Goal: Task Accomplishment & Management: Complete application form

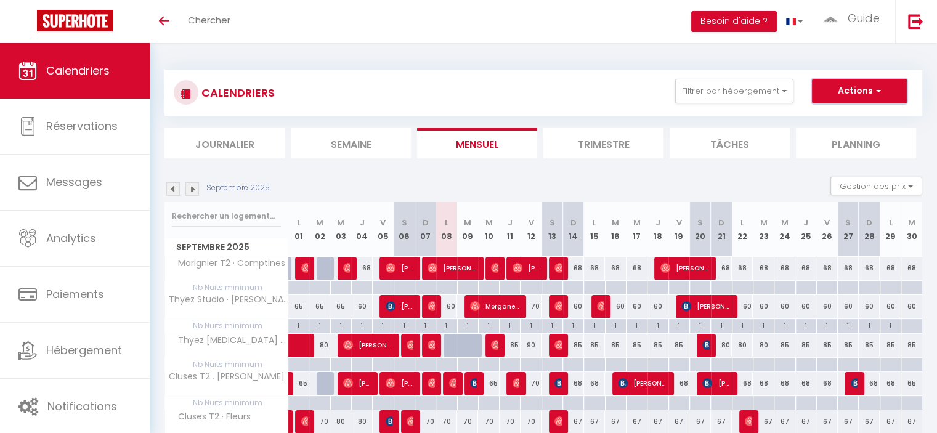
click at [870, 93] on button "Actions" at bounding box center [859, 91] width 95 height 25
click at [853, 118] on link "Nouvelle réservation" at bounding box center [846, 119] width 107 height 18
select select
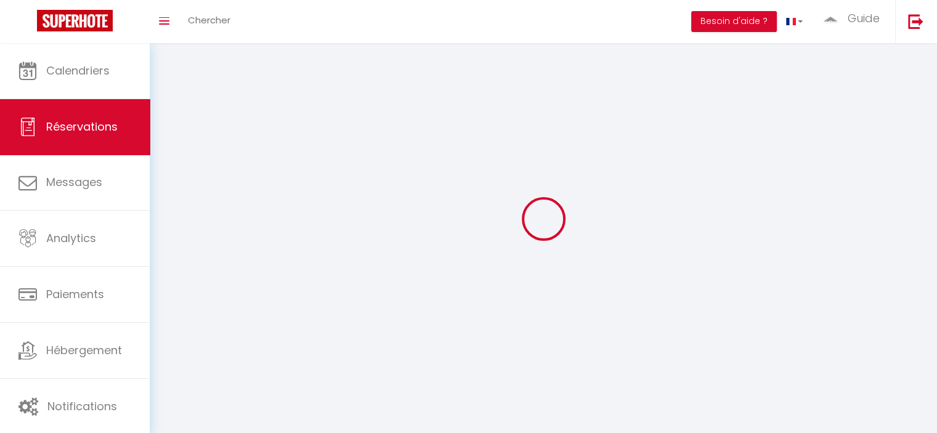
select select
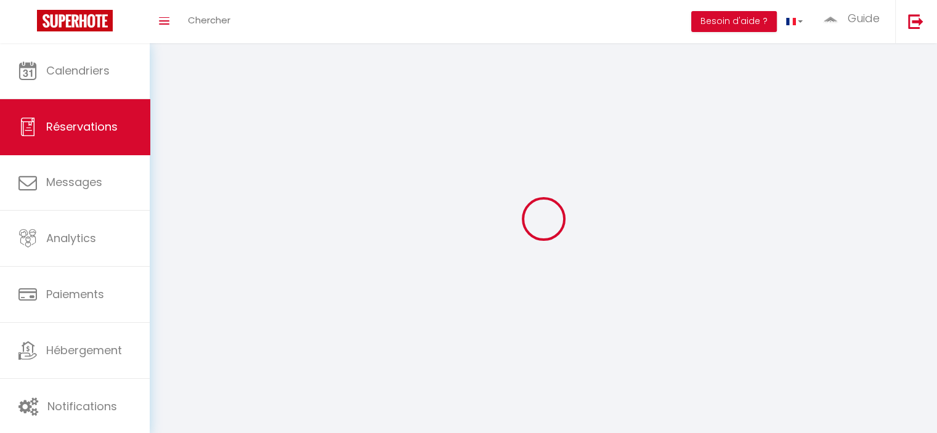
select select
checkbox input "false"
select select
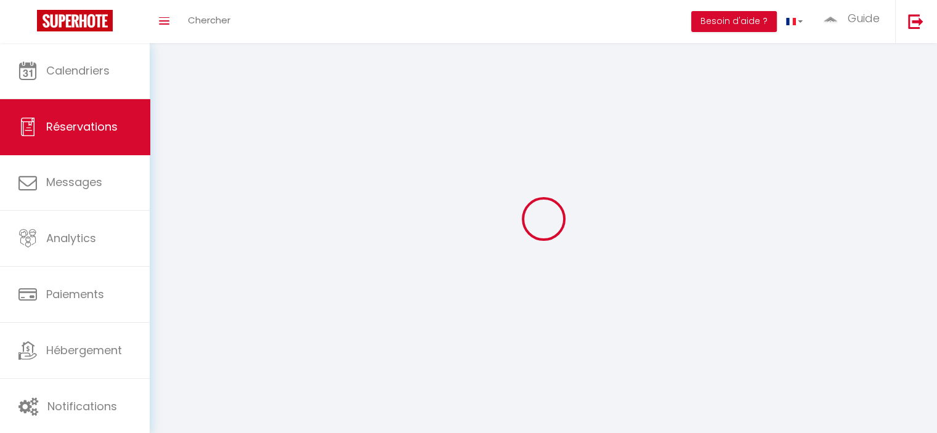
select select
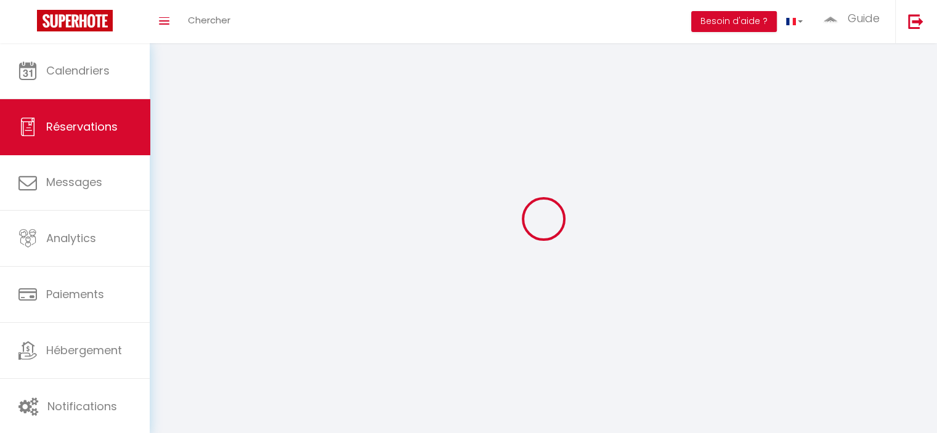
checkbox input "false"
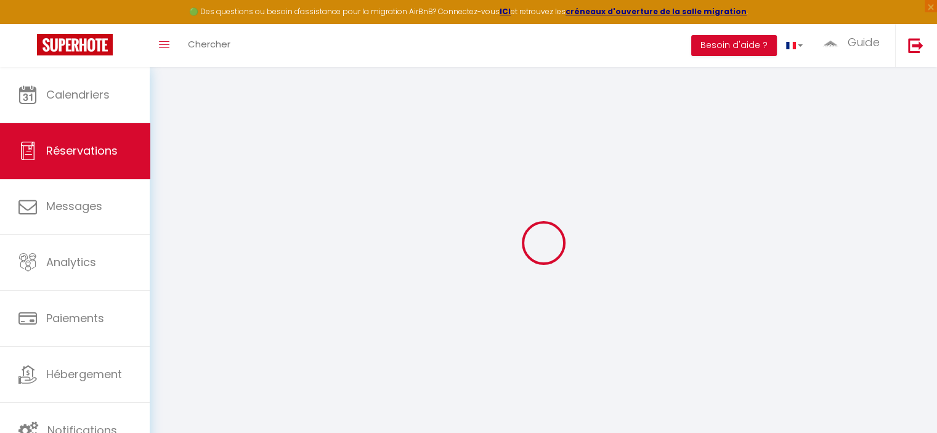
select select
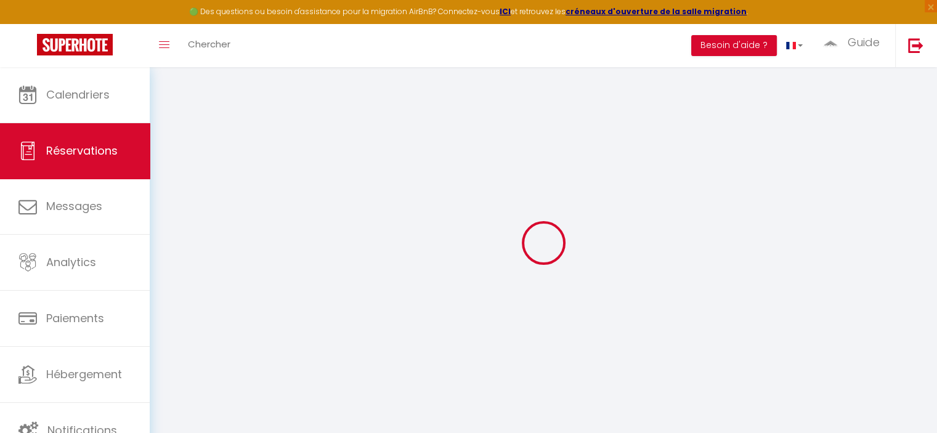
select select
checkbox input "false"
select select
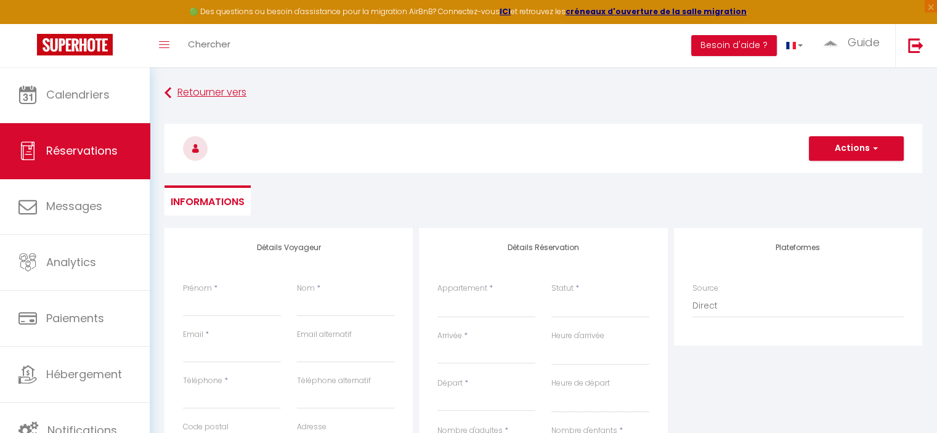
select select
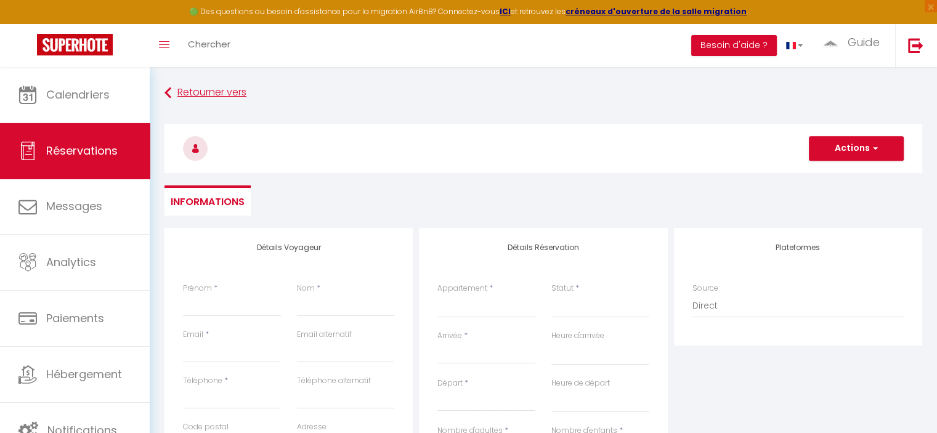
checkbox input "false"
select select
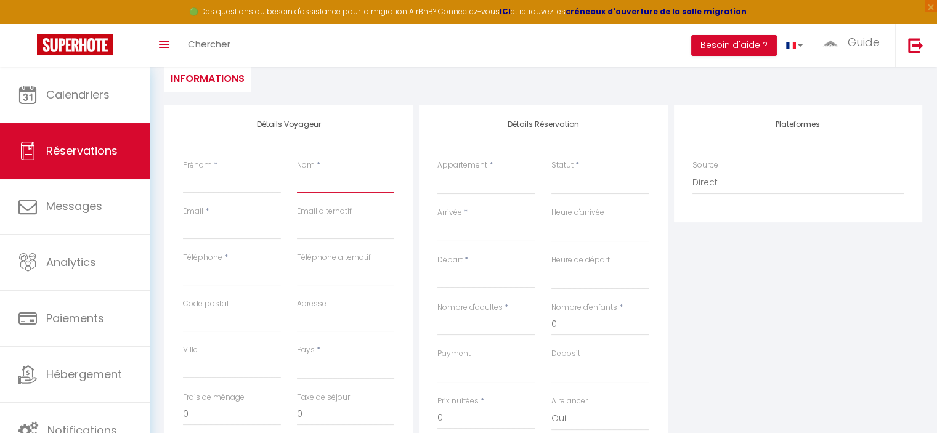
click at [309, 190] on input "Nom" at bounding box center [346, 182] width 98 height 22
click at [203, 179] on input "Prénom" at bounding box center [232, 182] width 98 height 22
type input "L"
select select
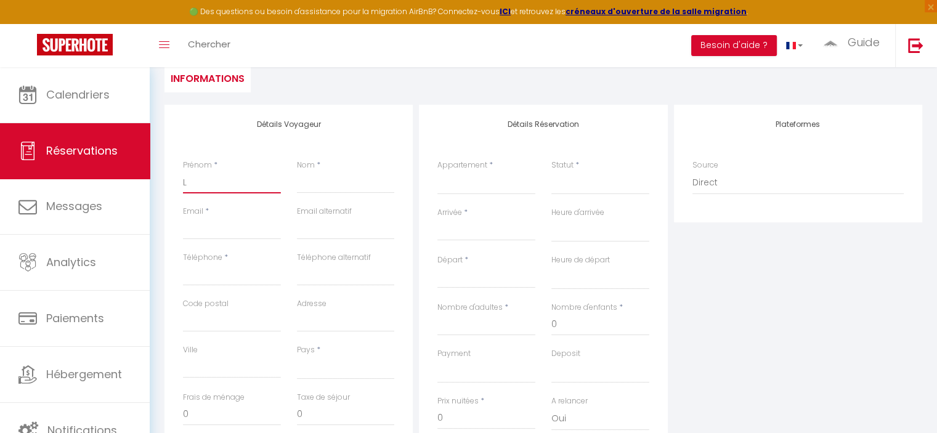
select select
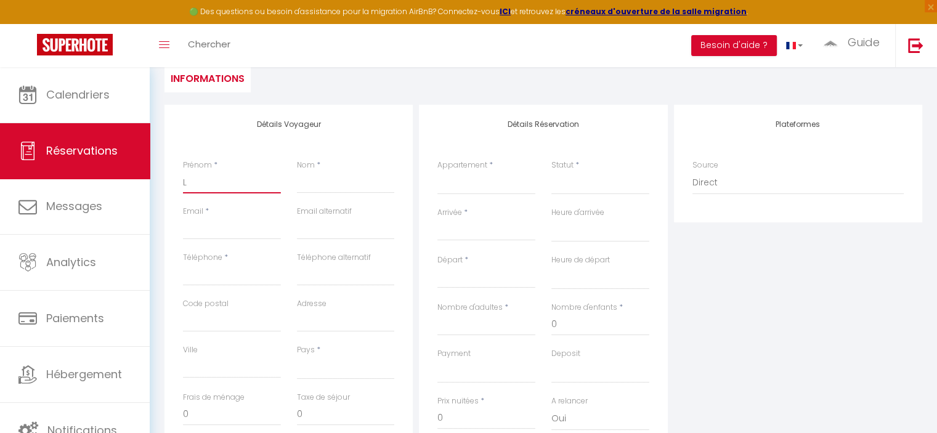
checkbox input "false"
type input "Lo"
select select
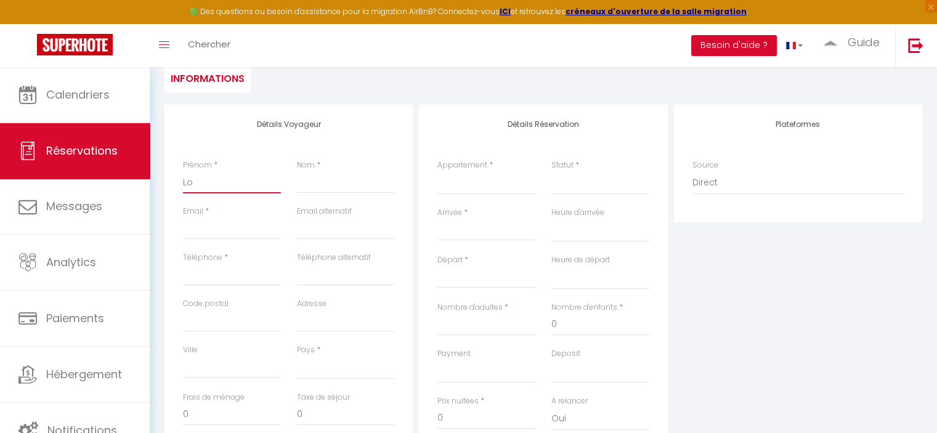
select select
checkbox input "false"
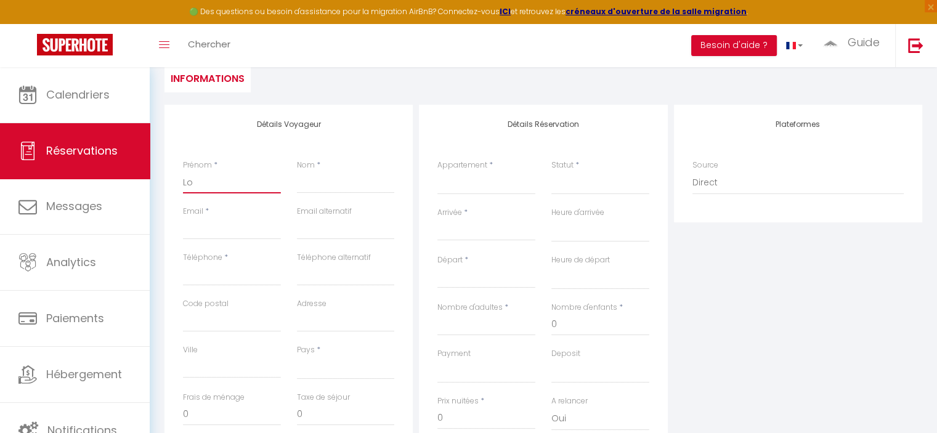
type input "Lol"
select select
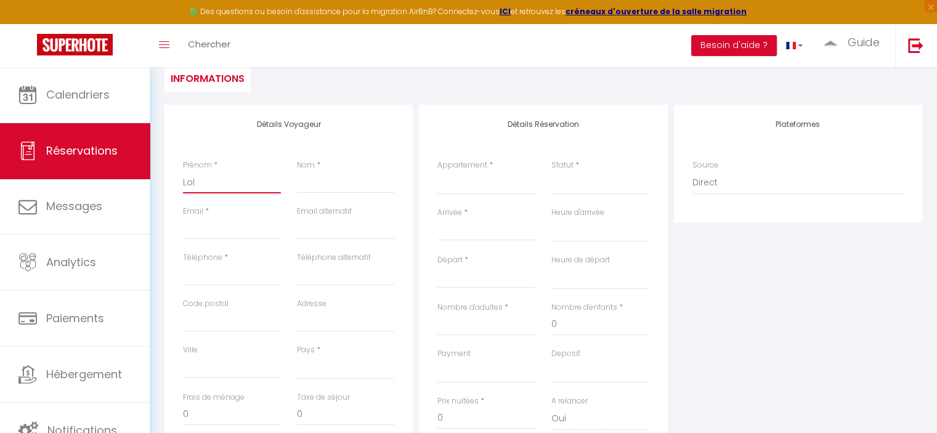
select select
checkbox input "false"
type input "Lola"
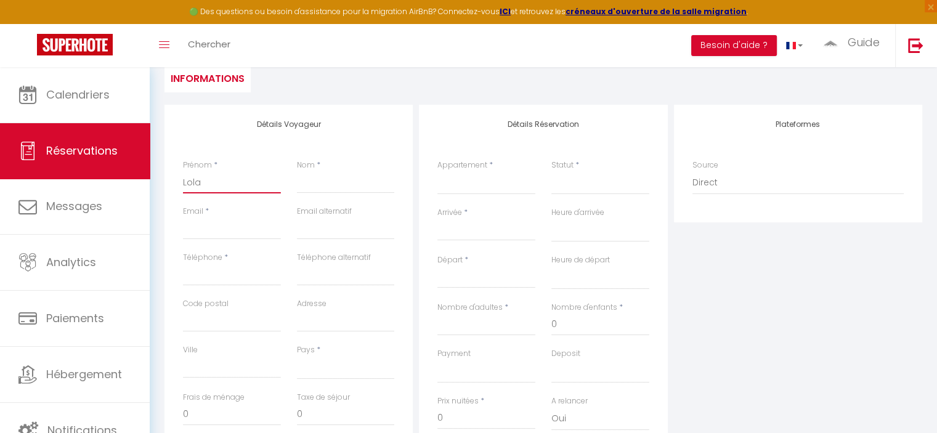
select select
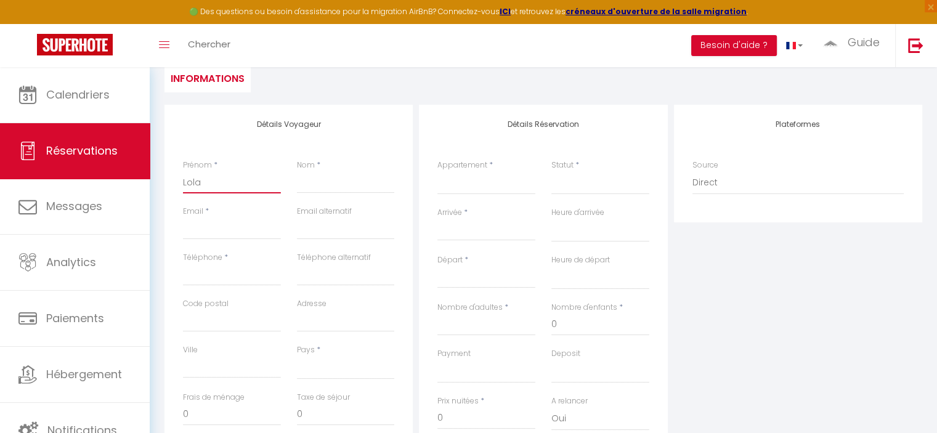
select select
checkbox input "false"
type input "Lola"
select select
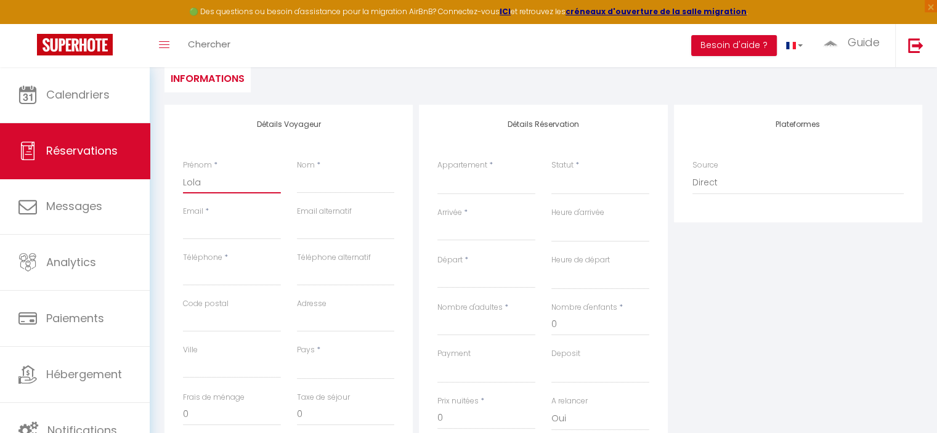
select select
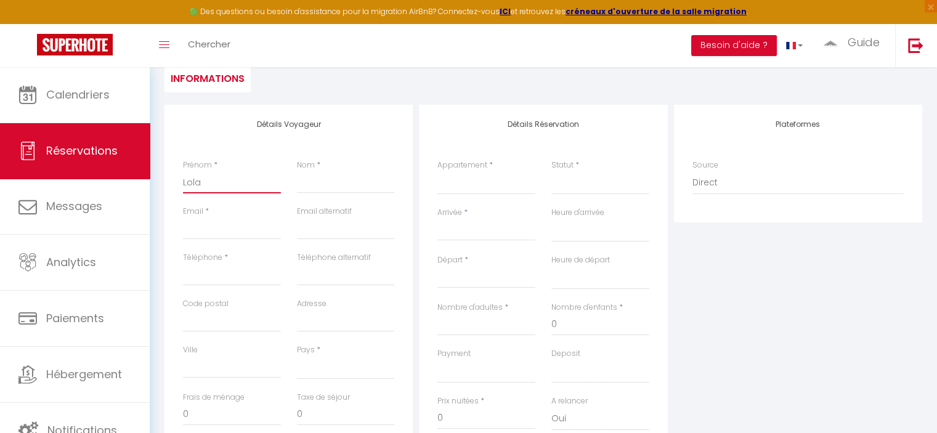
select select
checkbox input "false"
type input "Lola B"
select select
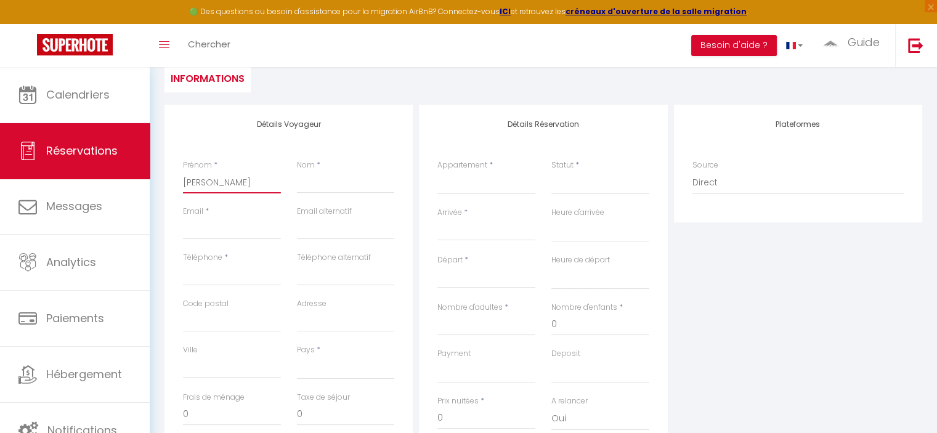
select select
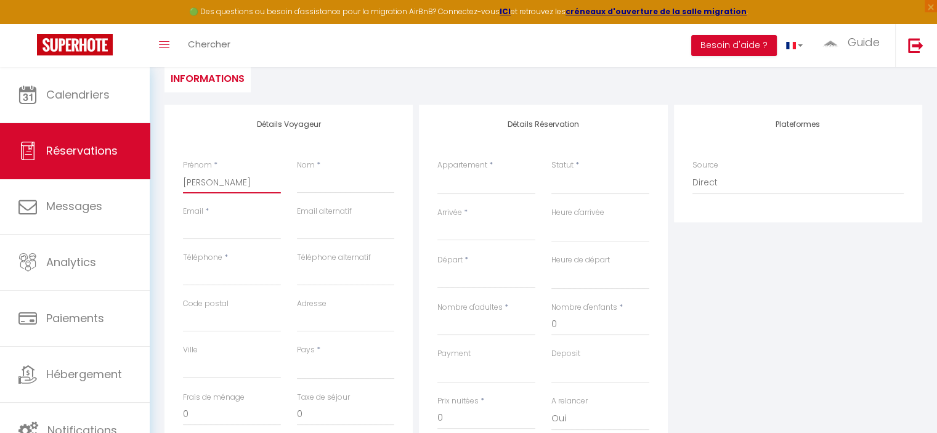
checkbox input "false"
type input "Lola Bé"
select select
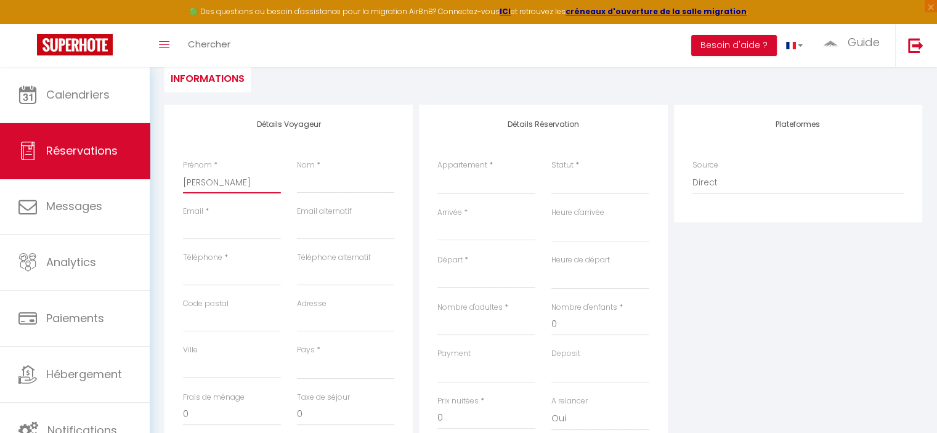
select select
checkbox input "false"
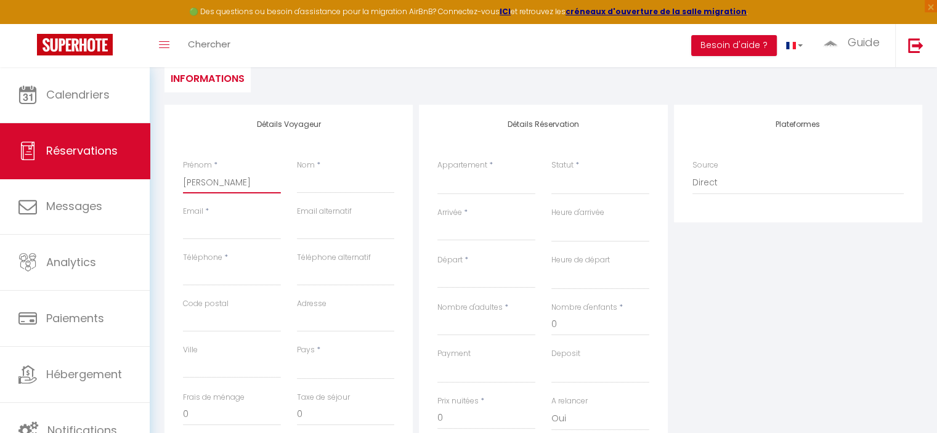
type input "Lola Béa"
select select
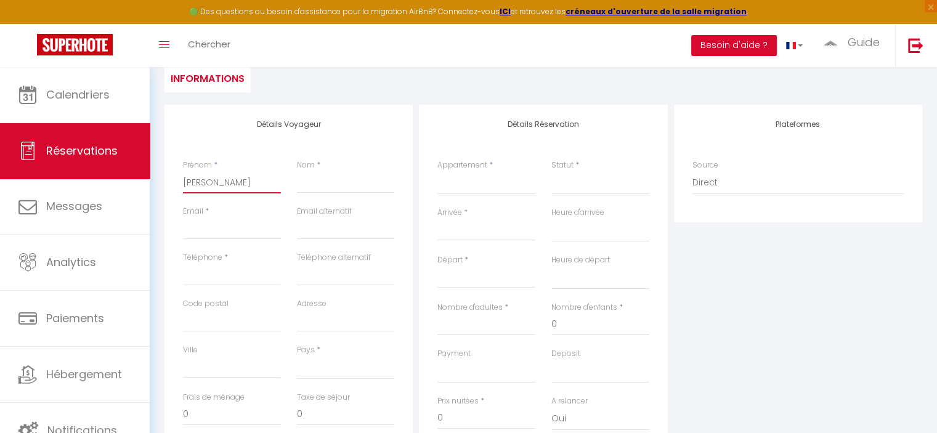
select select
checkbox input "false"
type input "Lola Béat"
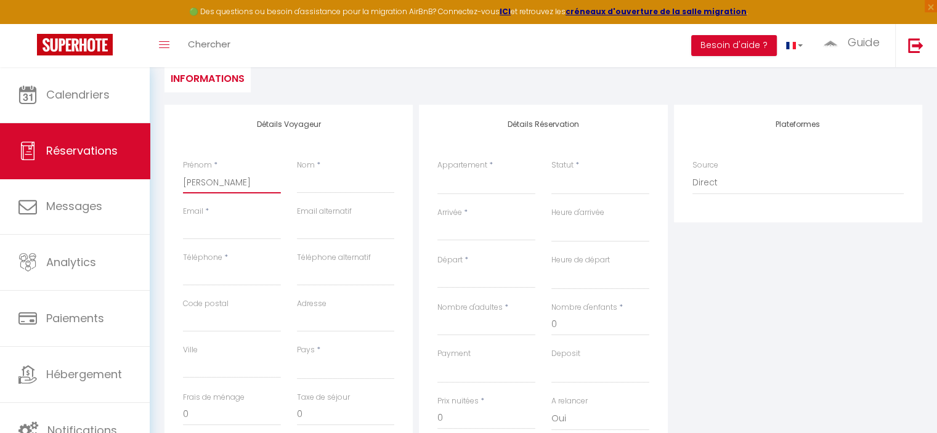
select select
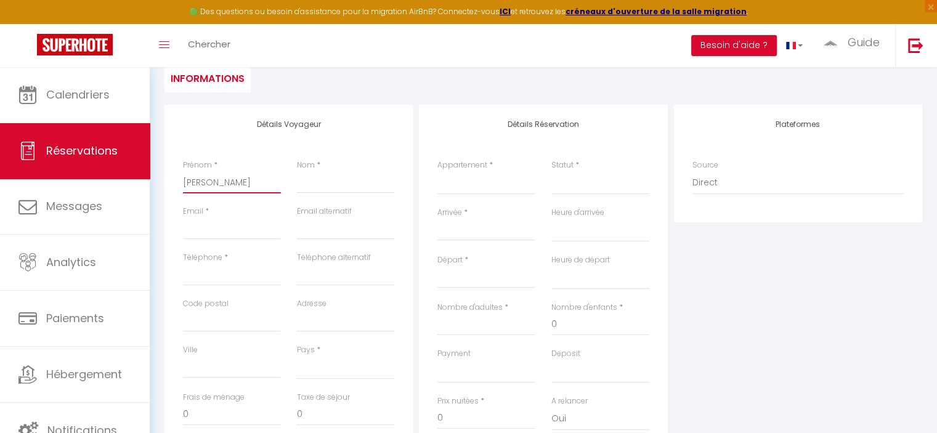
select select
checkbox input "false"
type input "Lola Béatr"
select select
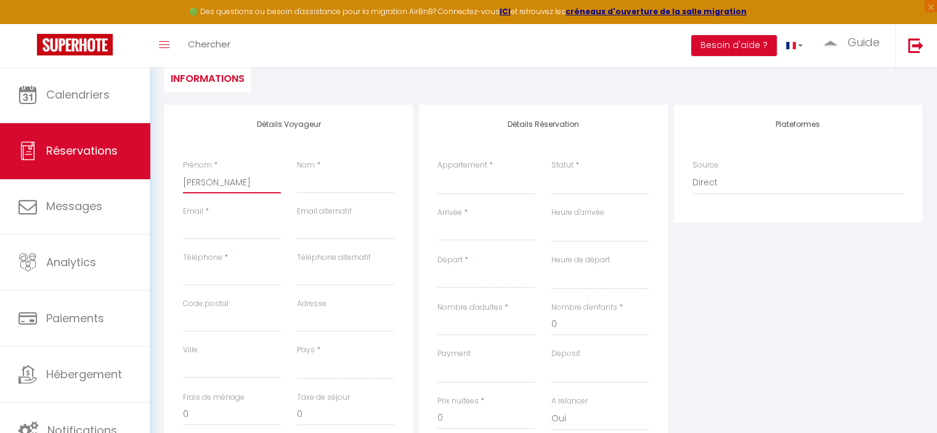
select select
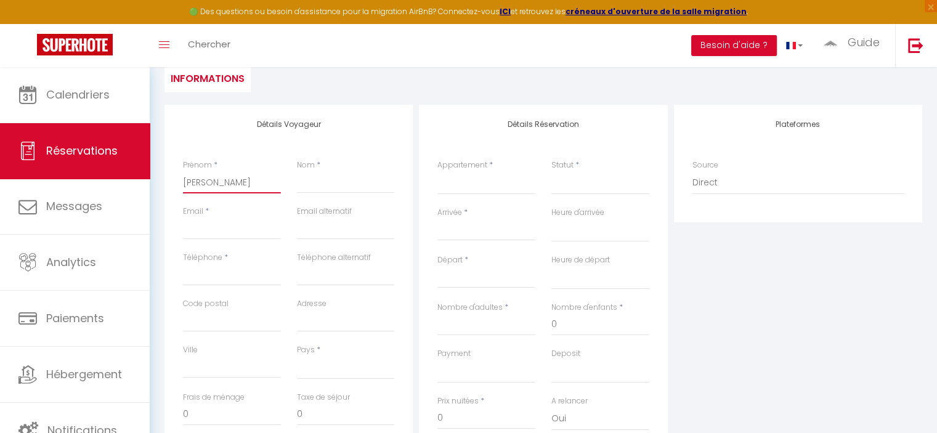
select select
checkbox input "false"
type input "Lola Béatri"
select select
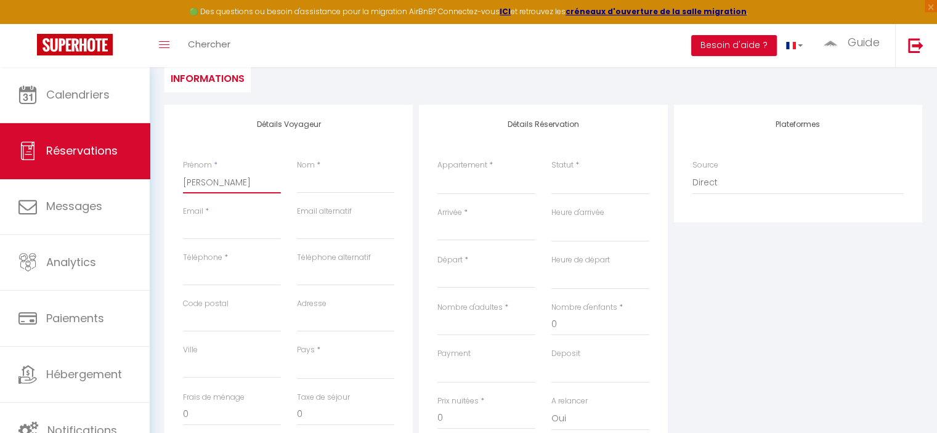
select select
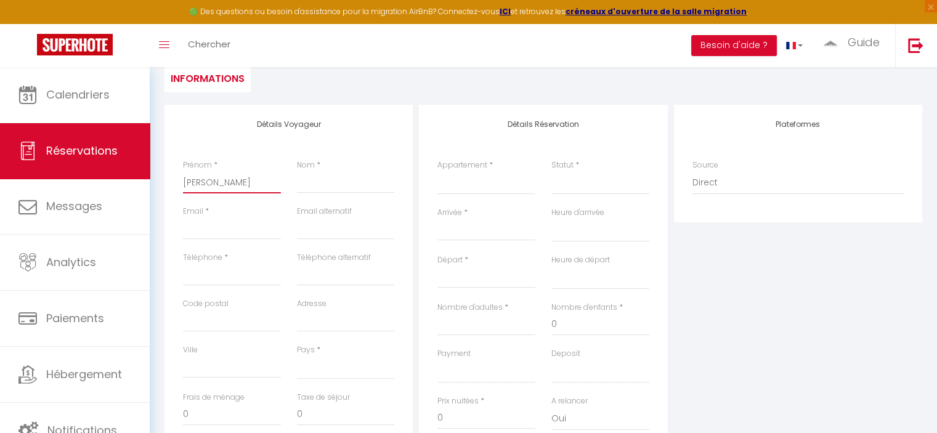
checkbox input "false"
type input "Lola Béatric"
select select
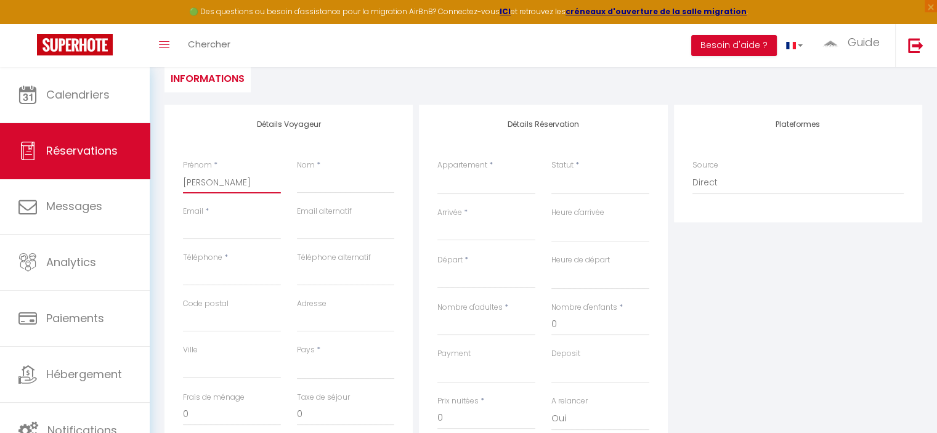
select select
checkbox input "false"
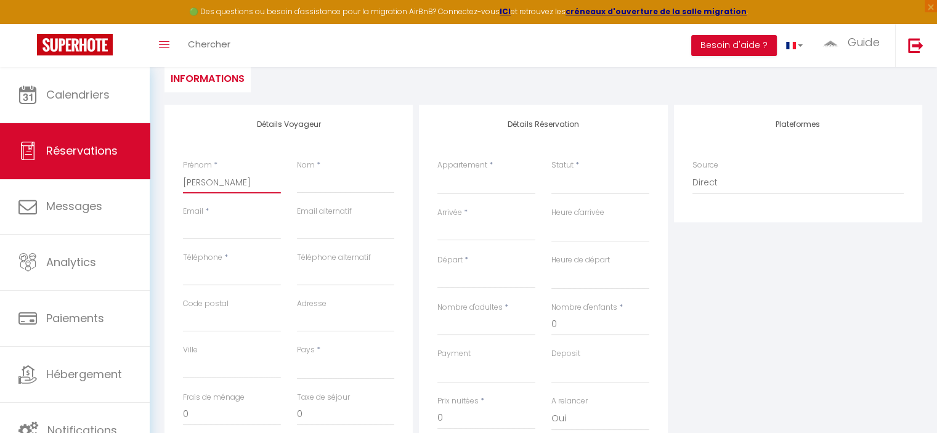
type input "Lola Béatrice"
select select
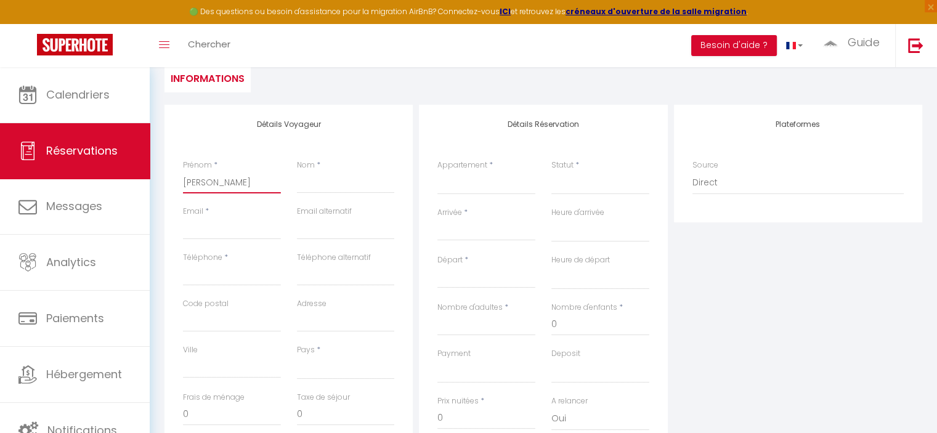
select select
checkbox input "false"
type input "Lola Béatrice"
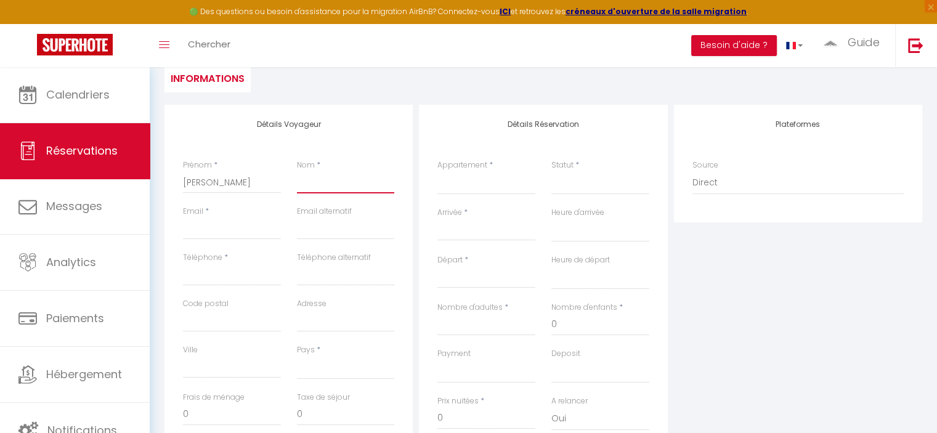
click at [324, 184] on input "Nom" at bounding box center [346, 182] width 98 height 22
type input "O"
select select
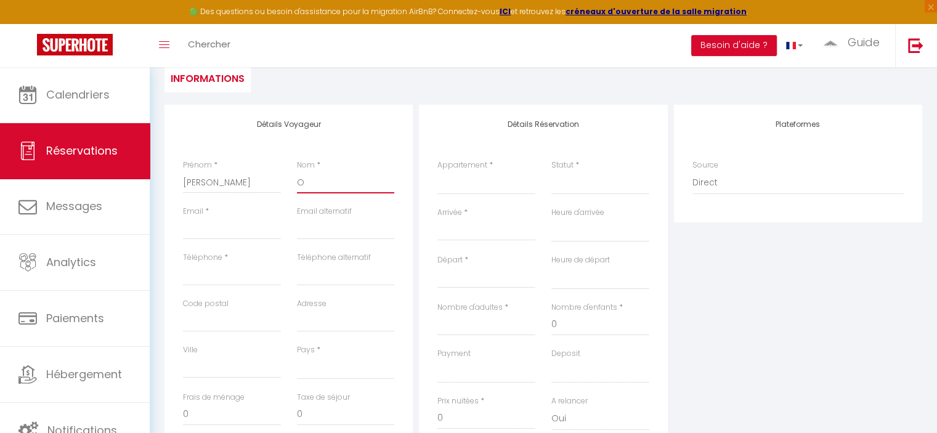
select select
checkbox input "false"
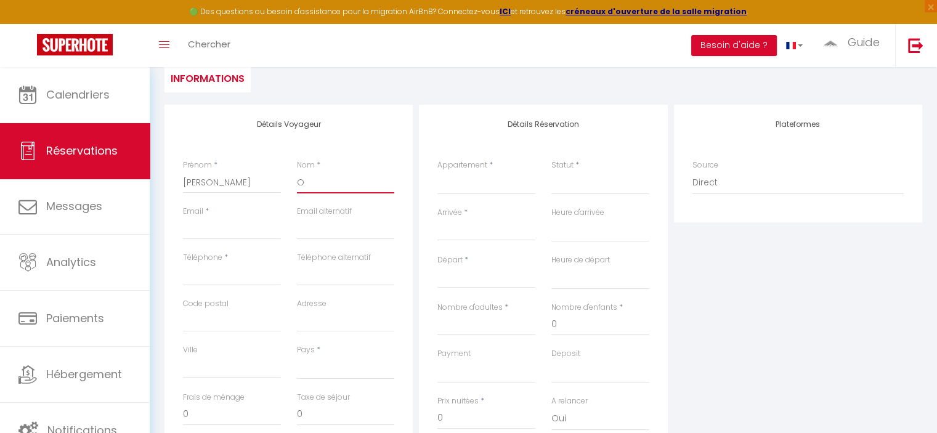
type input "Ol"
select select
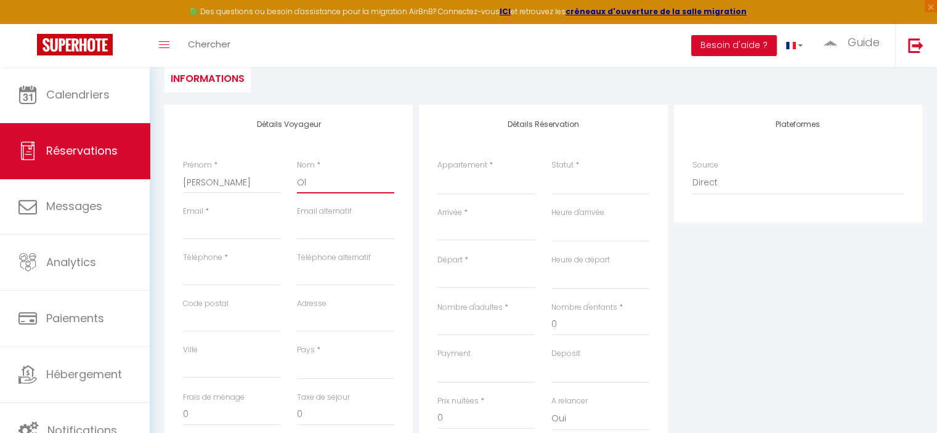
select select
checkbox input "false"
type input "Olu"
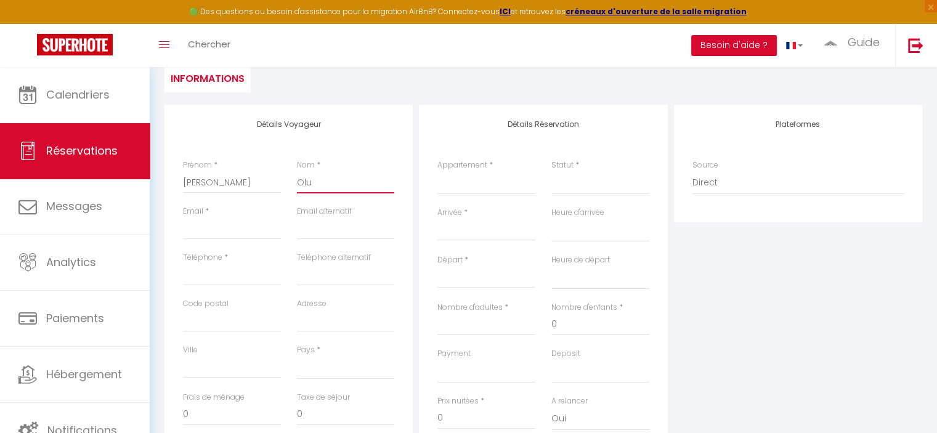
select select
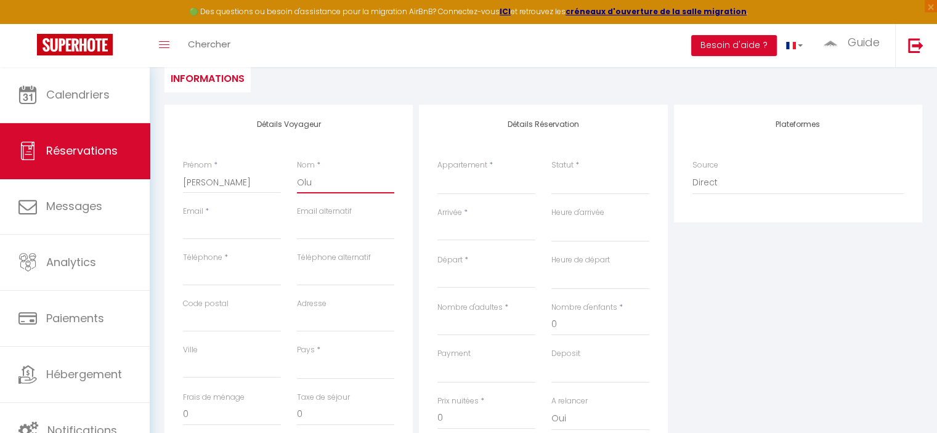
select select
checkbox input "false"
type input "Olul"
select select
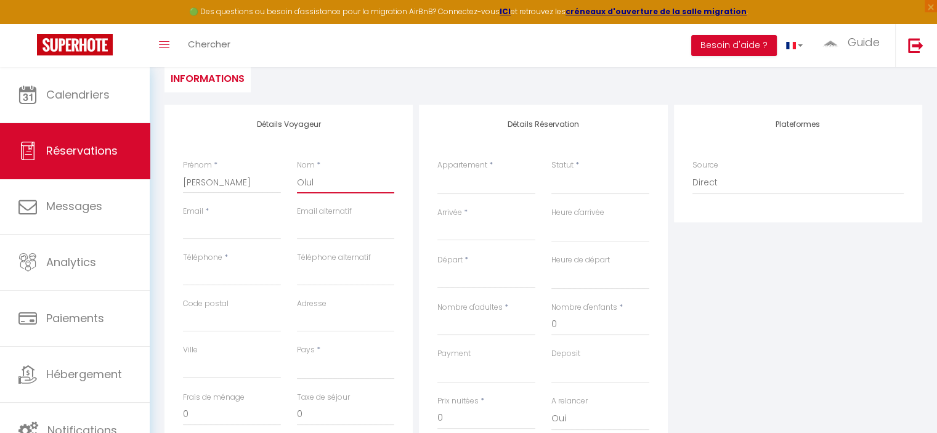
select select
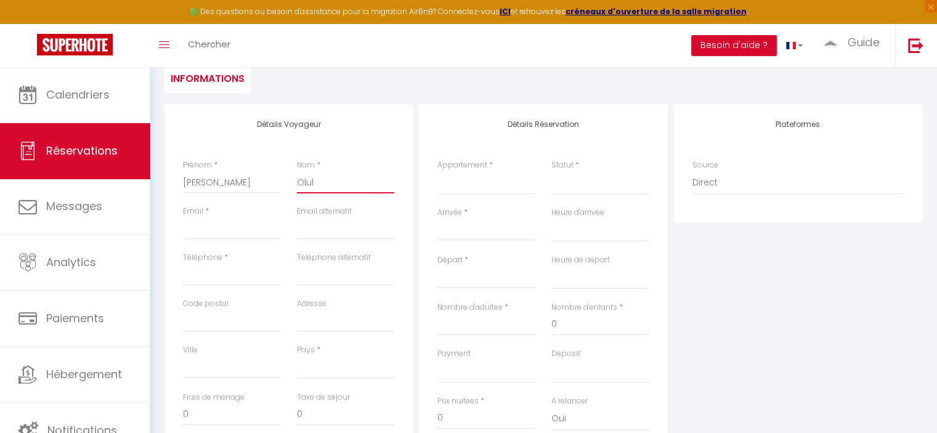
select select
checkbox input "false"
type input "Olulo"
select select
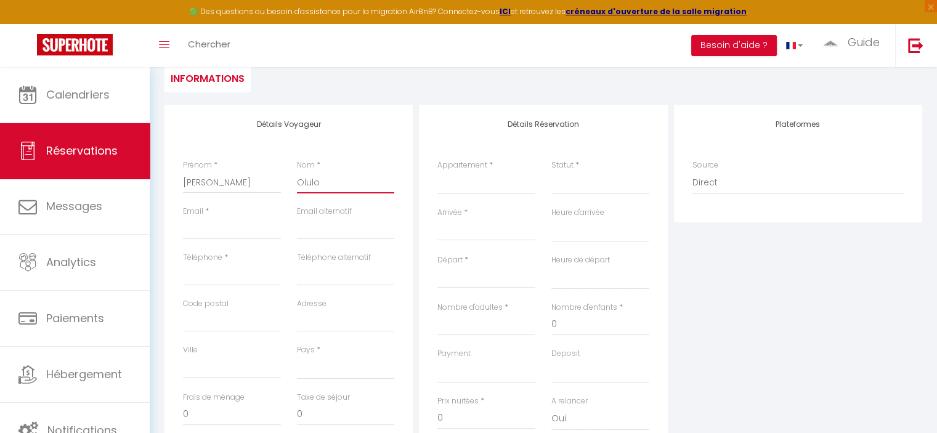
select select
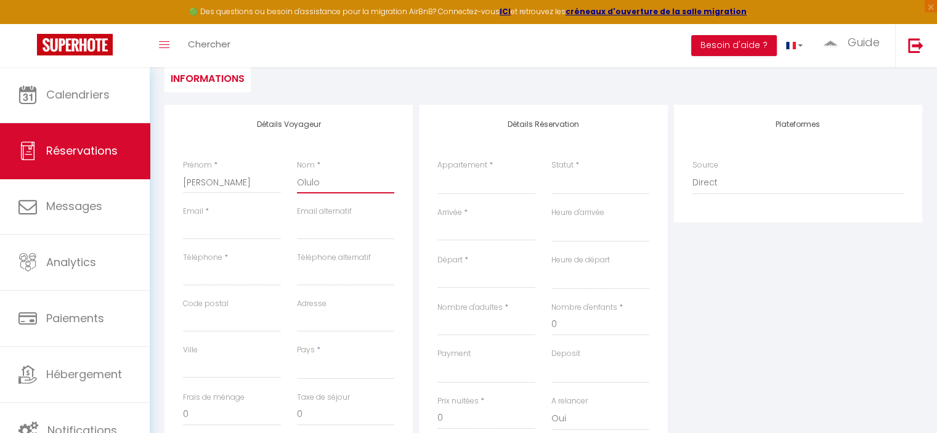
checkbox input "false"
type input "Olulor"
select select
click at [226, 231] on input "Email client" at bounding box center [232, 229] width 98 height 22
click at [225, 276] on input "Téléphone" at bounding box center [232, 275] width 98 height 22
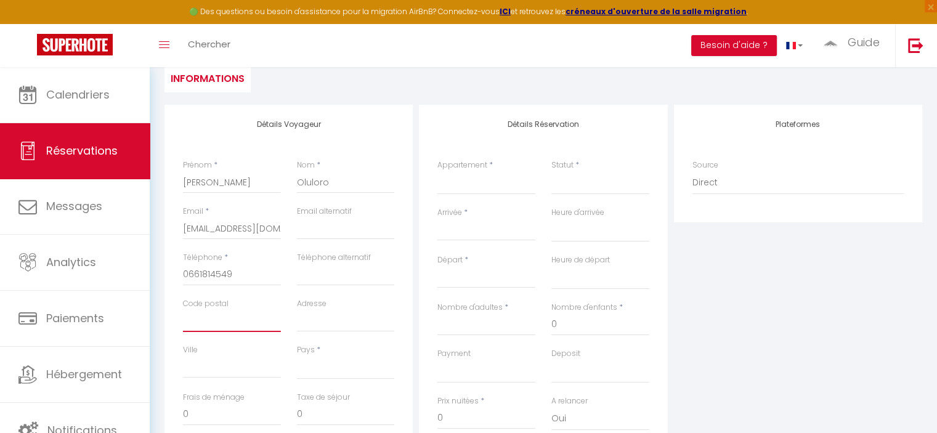
click at [222, 325] on input "Code postal" at bounding box center [232, 321] width 98 height 22
click at [307, 322] on input "Adresse" at bounding box center [346, 321] width 98 height 22
click at [249, 365] on input "Ville" at bounding box center [232, 367] width 98 height 22
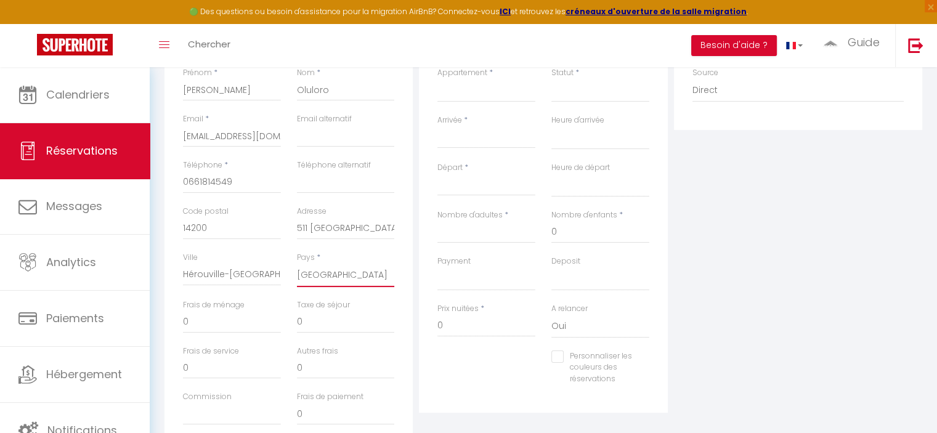
scroll to position [247, 0]
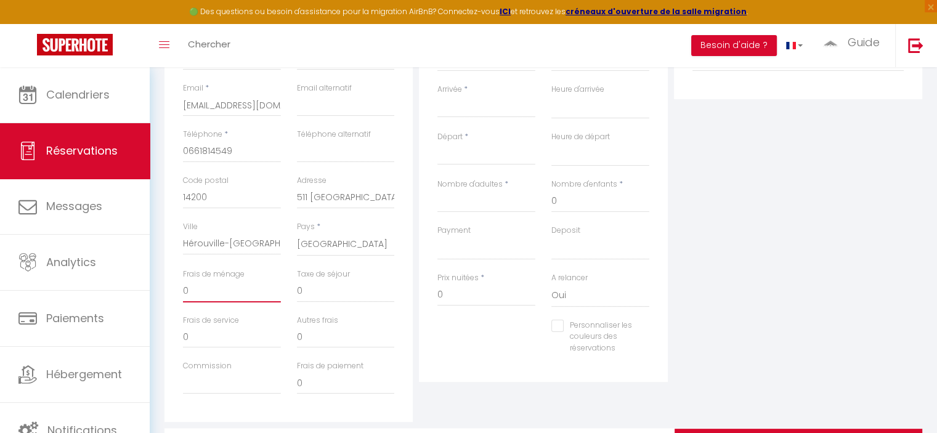
click at [261, 295] on input "0" at bounding box center [232, 291] width 98 height 22
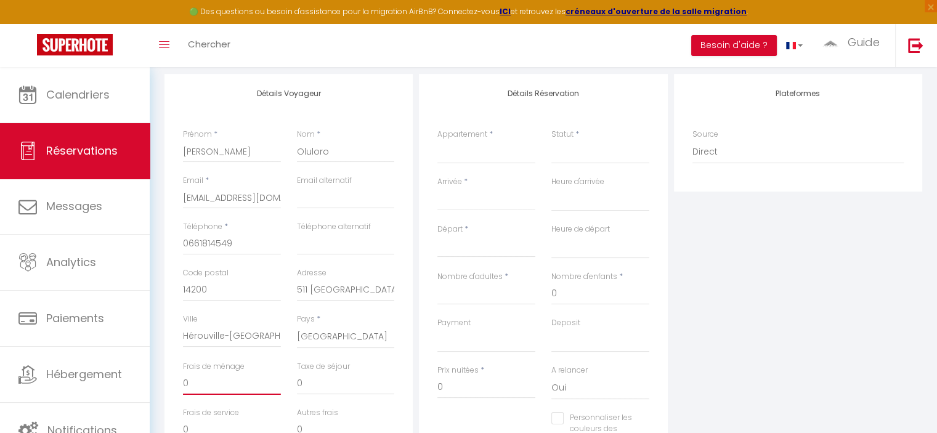
scroll to position [123, 0]
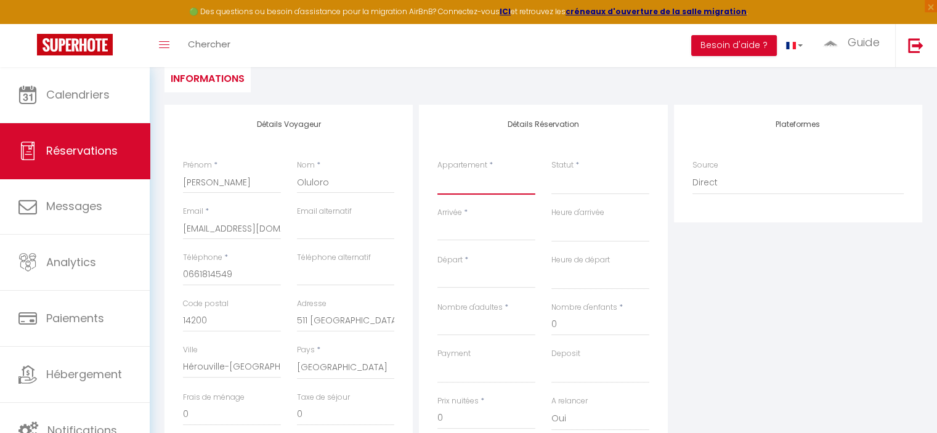
click at [467, 187] on select "Marignier T2 · Comptines Thyez Studio · Louis Coppel Thyez Loft T2 · Cotteau Th…" at bounding box center [487, 182] width 98 height 23
click at [438, 171] on select "Marignier T2 · Comptines Thyez Studio · Louis Coppel Thyez Loft T2 · Cotteau Th…" at bounding box center [487, 182] width 98 height 23
click at [587, 182] on select "Confirmé Non Confirmé Annulé Annulé par le voyageur No Show Request" at bounding box center [601, 182] width 98 height 23
click at [552, 171] on select "Confirmé Non Confirmé Annulé Annulé par le voyageur No Show Request" at bounding box center [601, 182] width 98 height 23
click at [506, 237] on input "Arrivée" at bounding box center [487, 231] width 98 height 16
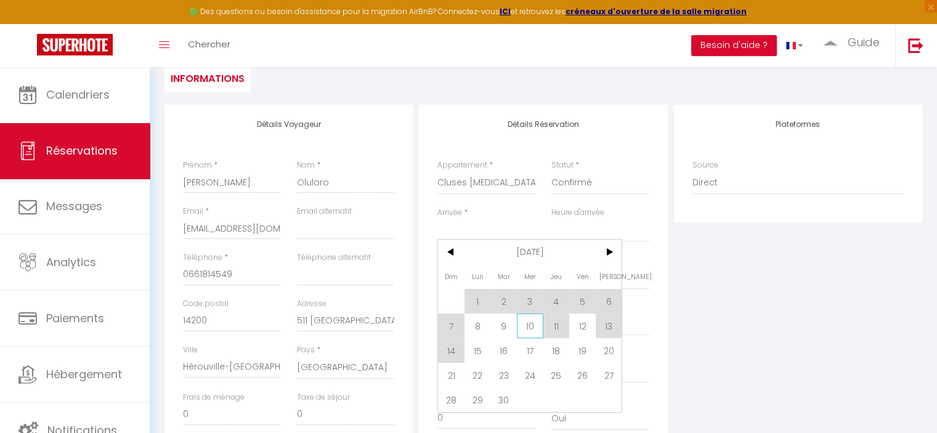
click at [531, 327] on span "10" at bounding box center [530, 326] width 26 height 25
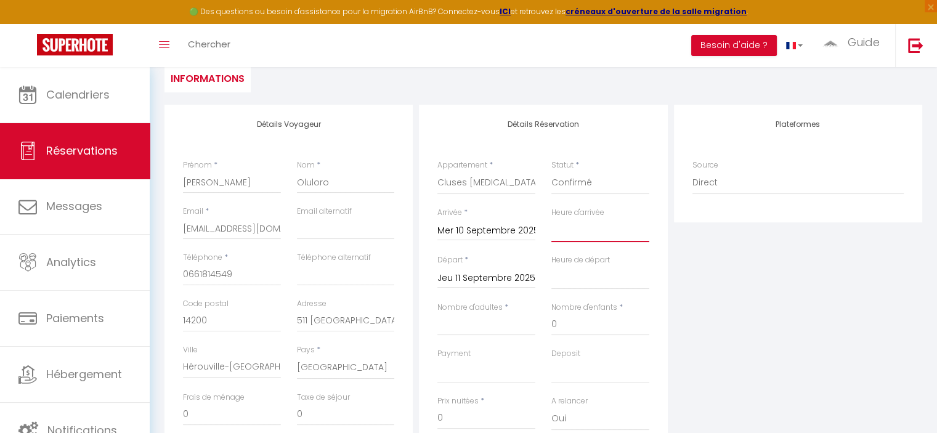
click at [586, 237] on select "00:00 00:30 01:00 01:30 02:00 02:30 03:00 03:30 04:00 04:30 05:00 05:30 06:00 0…" at bounding box center [601, 230] width 98 height 23
click at [552, 219] on select "00:00 00:30 01:00 01:30 02:00 02:30 03:00 03:30 04:00 04:30 05:00 05:30 06:00 0…" at bounding box center [601, 230] width 98 height 23
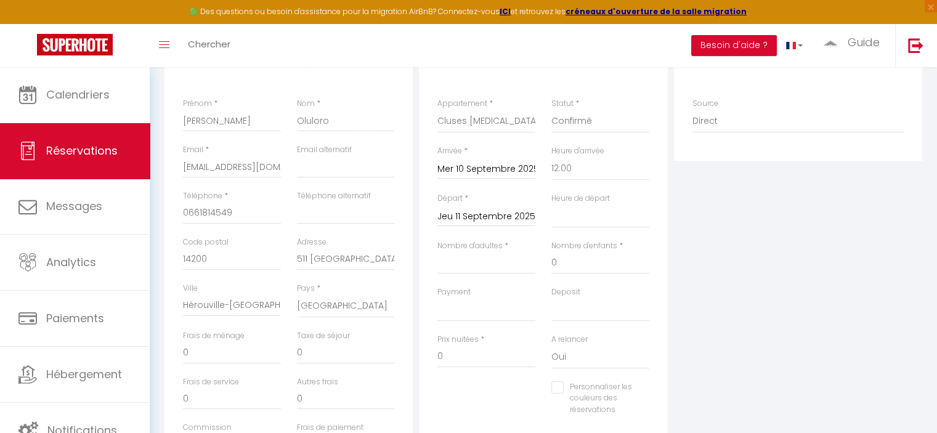
click at [513, 214] on input "Jeu 11 Septembre 2025" at bounding box center [487, 217] width 98 height 16
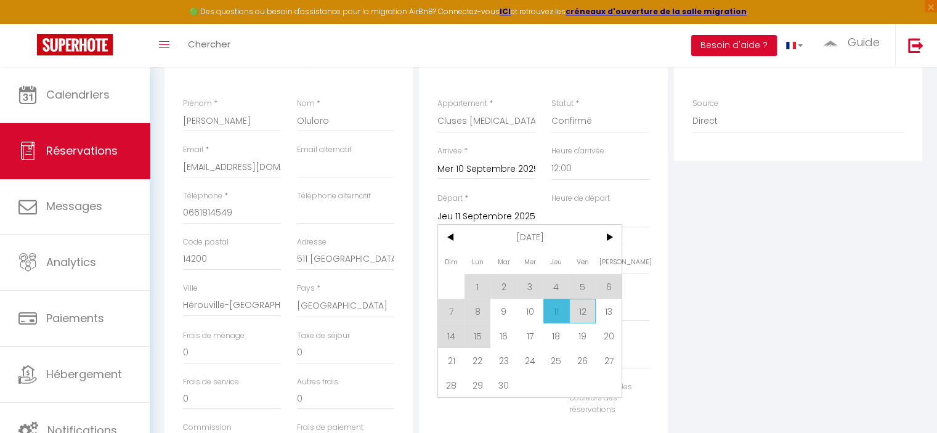
click at [578, 309] on span "12" at bounding box center [582, 311] width 26 height 25
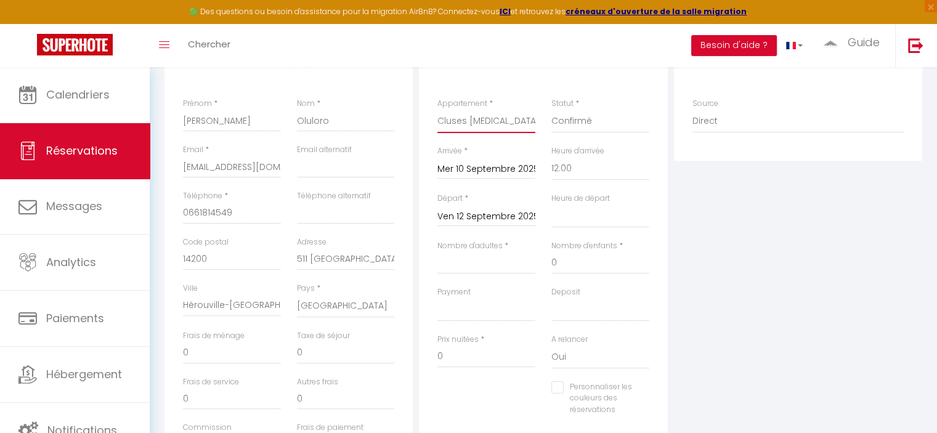
click at [473, 119] on select "Marignier T2 · Comptines Thyez Studio · Louis Coppel Thyez Loft T2 · Cotteau Th…" at bounding box center [487, 121] width 98 height 23
click at [438, 110] on select "Marignier T2 · Comptines Thyez Studio · Louis Coppel Thyez Loft T2 · Cotteau Th…" at bounding box center [487, 121] width 98 height 23
click at [584, 219] on select "00:00 00:30 01:00 01:30 02:00 02:30 03:00 03:30 04:00 04:30 05:00 05:30 06:00 0…" at bounding box center [601, 216] width 98 height 23
click at [552, 205] on select "00:00 00:30 01:00 01:30 02:00 02:30 03:00 03:30 04:00 04:30 05:00 05:30 06:00 0…" at bounding box center [601, 216] width 98 height 23
click at [577, 168] on select "00:00 00:30 01:00 01:30 02:00 02:30 03:00 03:30 04:00 04:30 05:00 05:30 06:00 0…" at bounding box center [601, 168] width 98 height 23
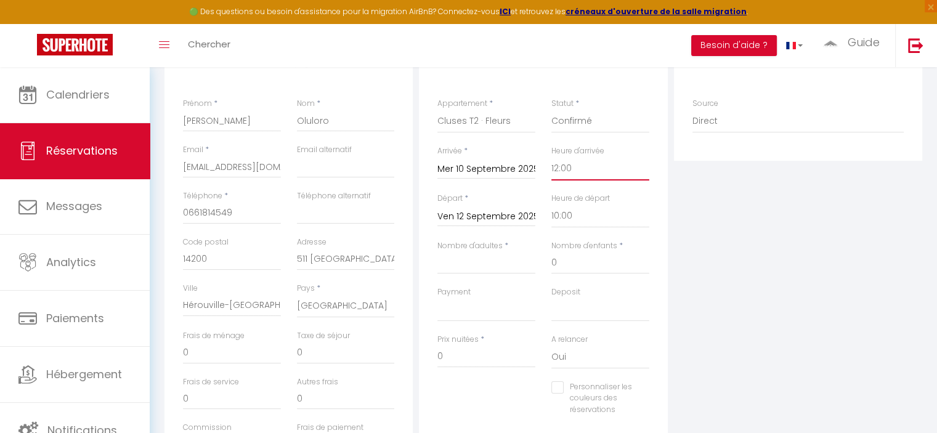
click at [552, 157] on select "00:00 00:30 01:00 01:30 02:00 02:30 03:00 03:30 04:00 04:30 05:00 05:30 06:00 0…" at bounding box center [601, 168] width 98 height 23
click at [487, 271] on input "Nombre d'adultes" at bounding box center [487, 263] width 98 height 22
click at [492, 312] on select "OK KO" at bounding box center [487, 309] width 98 height 23
click at [438, 298] on select "OK KO" at bounding box center [487, 309] width 98 height 23
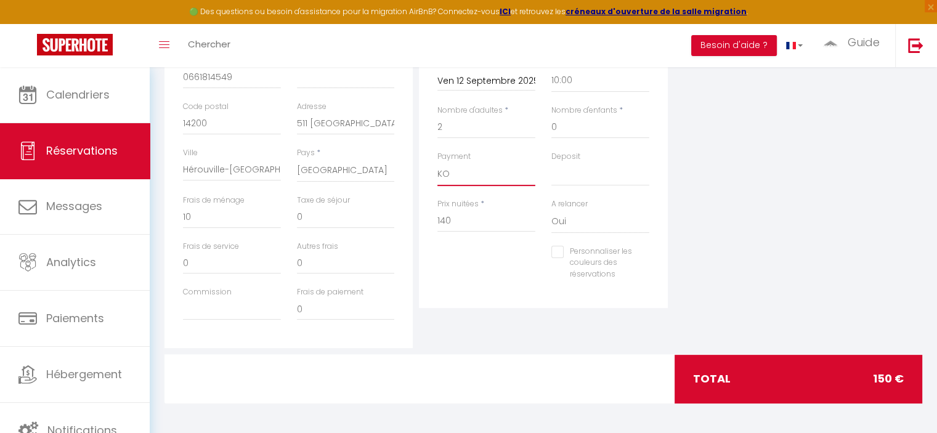
scroll to position [321, 0]
drag, startPoint x: 475, startPoint y: 221, endPoint x: 420, endPoint y: 221, distance: 54.2
click at [420, 221] on div "Détails Réservation Appartement * Marignier T2 · Comptines Thyez Studio · Louis…" at bounding box center [543, 107] width 248 height 401
drag, startPoint x: 460, startPoint y: 221, endPoint x: 427, endPoint y: 224, distance: 33.4
click at [427, 224] on div "Détails Réservation Appartement * Marignier T2 · Comptines Thyez Studio · Louis…" at bounding box center [543, 107] width 248 height 401
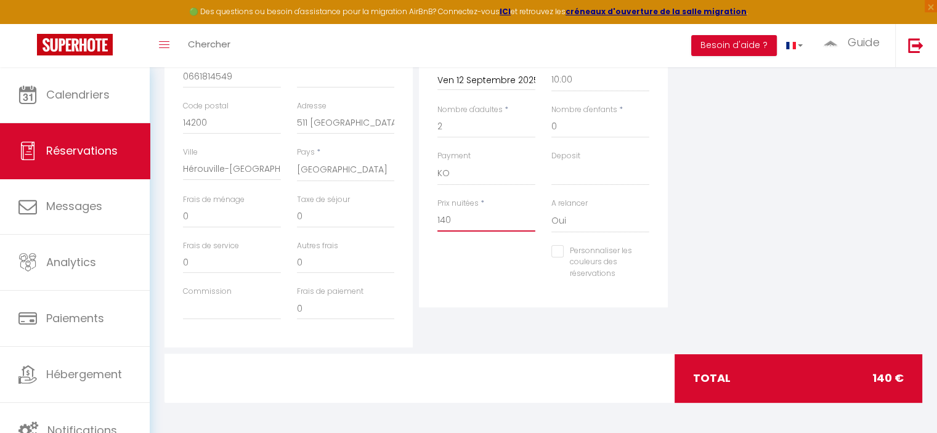
scroll to position [259, 0]
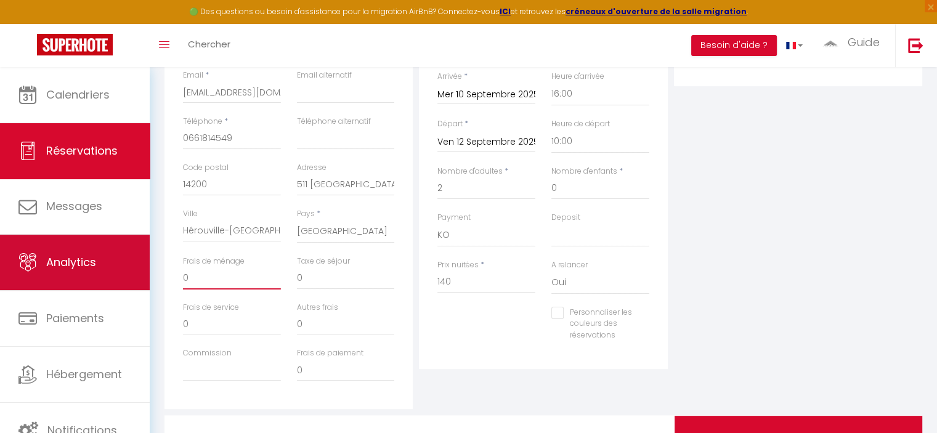
drag, startPoint x: 199, startPoint y: 277, endPoint x: 131, endPoint y: 273, distance: 68.5
click at [131, 273] on div "🟢 Des questions ou besoin d'assistance pour la migration AirBnB? Connectez-vous…" at bounding box center [468, 152] width 937 height 688
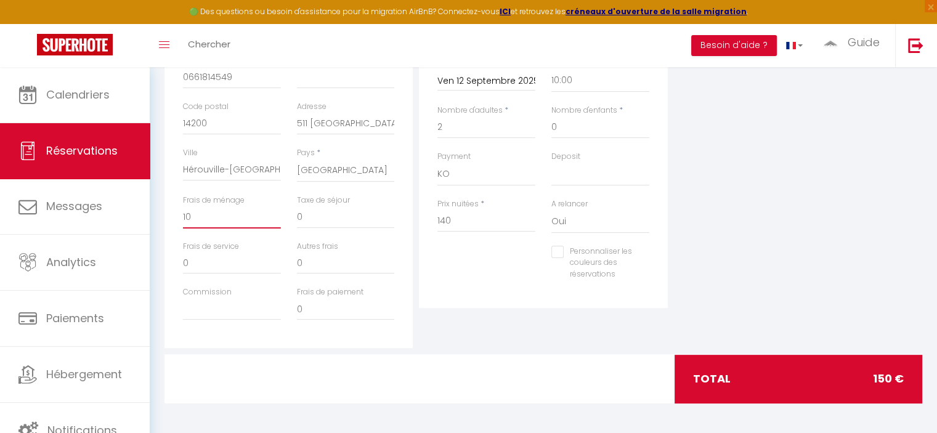
scroll to position [321, 0]
click at [789, 378] on div "total 150 €" at bounding box center [799, 378] width 248 height 48
drag, startPoint x: 338, startPoint y: 221, endPoint x: 264, endPoint y: 215, distance: 74.8
click at [264, 215] on div "Frais de ménage 10 Taxe de séjour 0" at bounding box center [289, 217] width 228 height 46
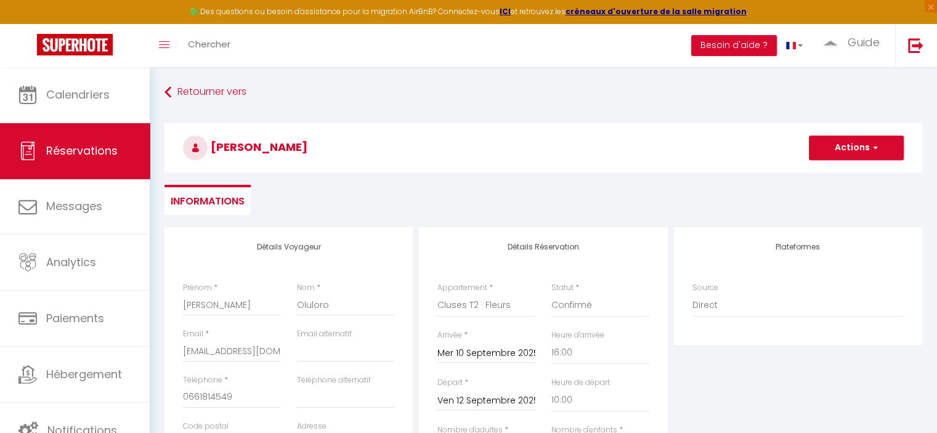
scroll to position [0, 0]
click at [821, 153] on button "Actions" at bounding box center [856, 148] width 95 height 25
click at [831, 177] on link "Enregistrer" at bounding box center [844, 176] width 97 height 16
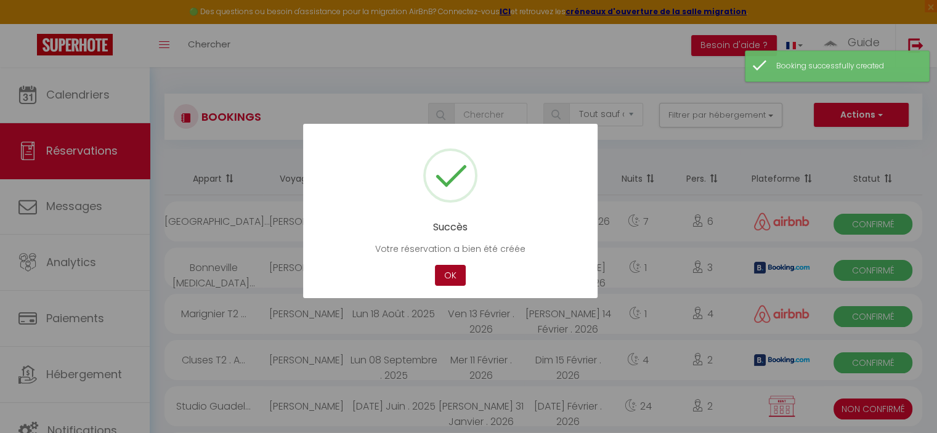
click at [456, 275] on button "OK" at bounding box center [450, 276] width 31 height 22
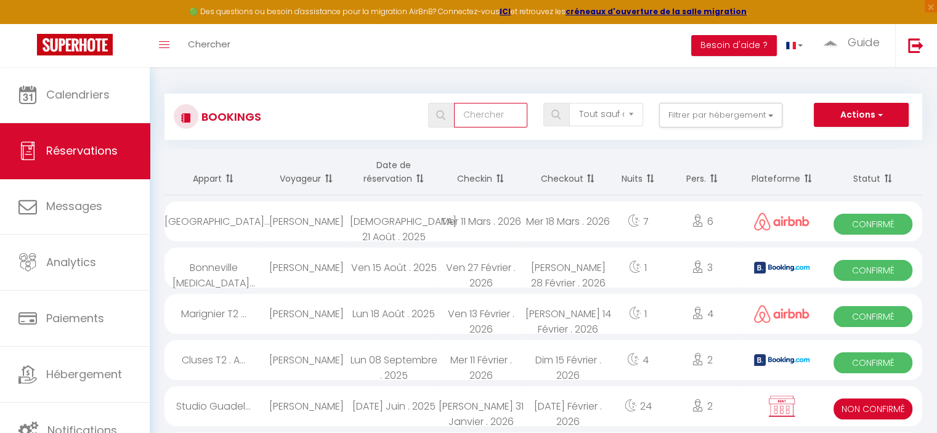
click at [491, 115] on input "text" at bounding box center [490, 115] width 73 height 25
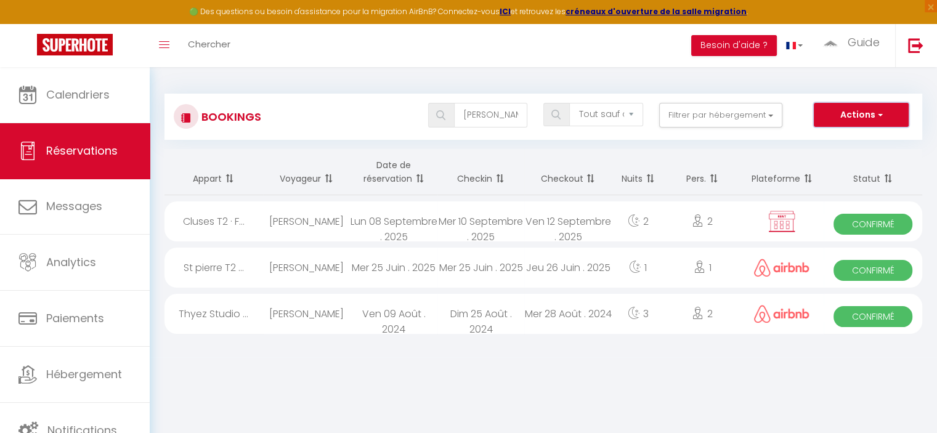
click at [836, 107] on button "Actions" at bounding box center [861, 115] width 95 height 25
click at [497, 221] on div "Mer 10 Septembre . 2025" at bounding box center [481, 222] width 87 height 40
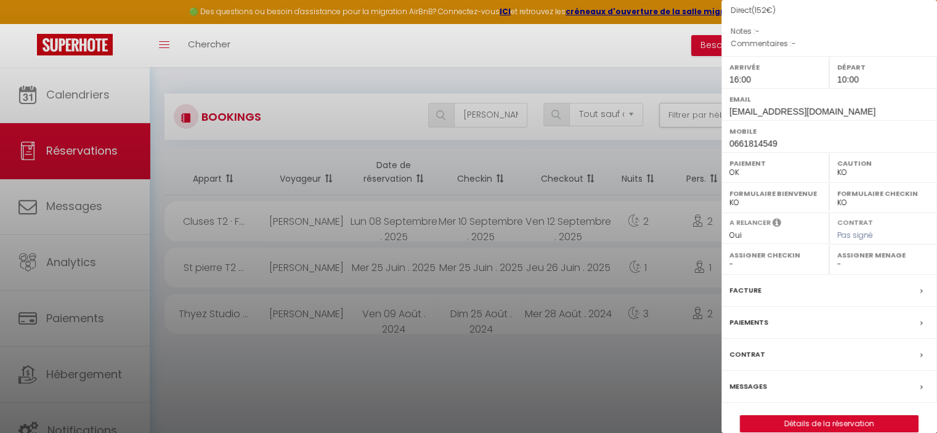
scroll to position [158, 0]
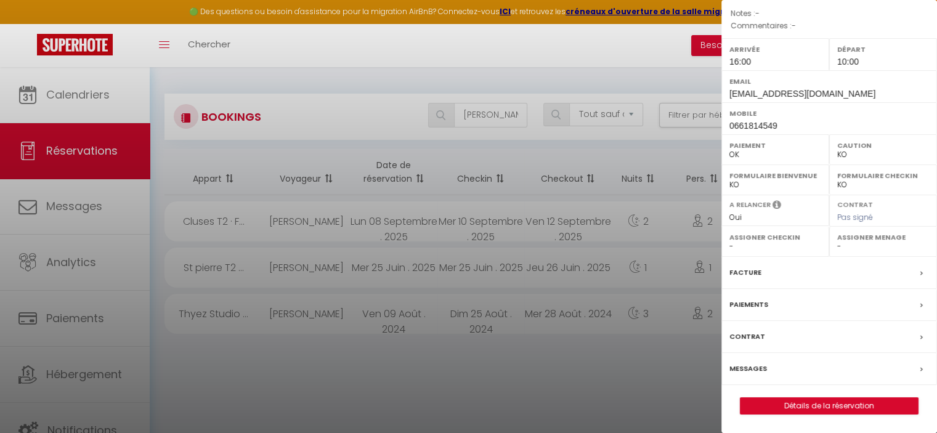
click at [868, 275] on div "Facture" at bounding box center [830, 273] width 216 height 32
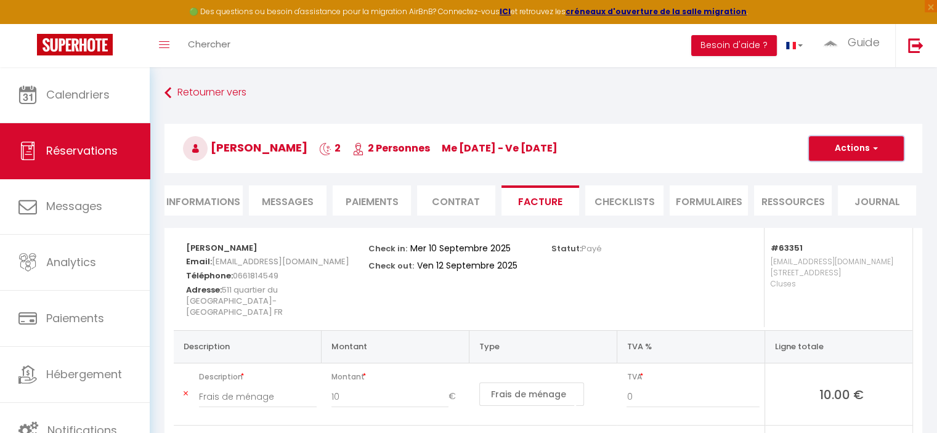
click at [839, 149] on button "Actions" at bounding box center [856, 148] width 95 height 25
click at [860, 192] on link "Aperçu et éditer" at bounding box center [848, 192] width 104 height 16
click at [212, 203] on li "Informations" at bounding box center [204, 200] width 78 height 30
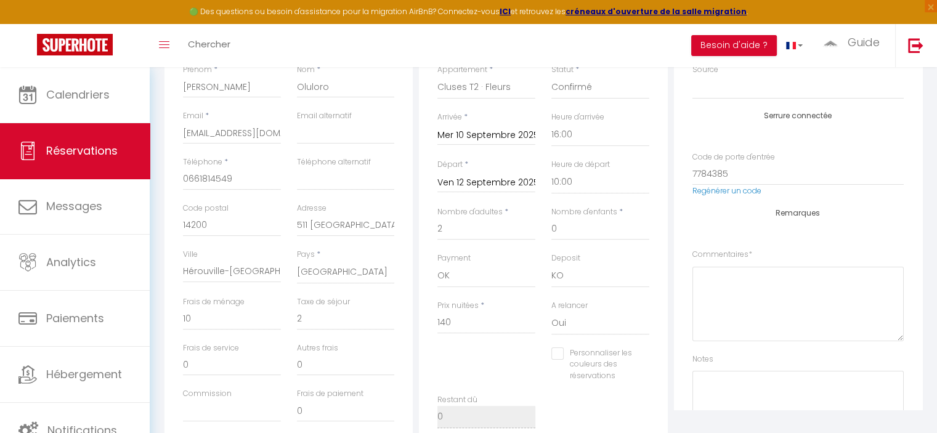
scroll to position [247, 0]
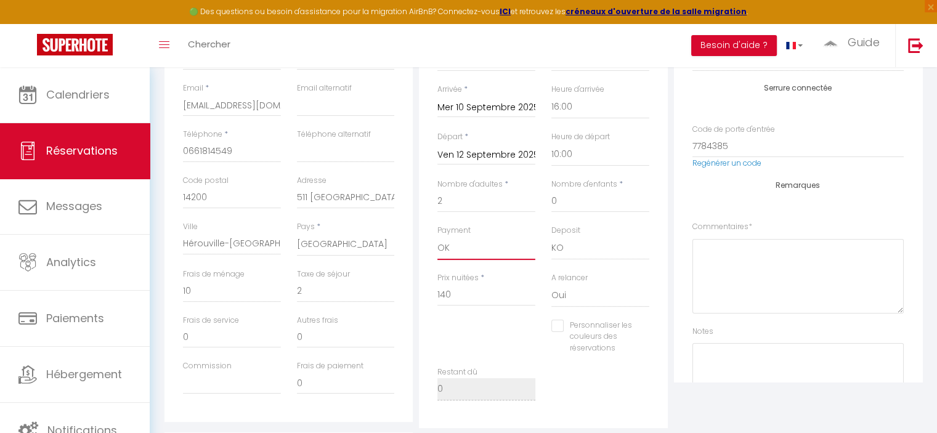
click at [462, 248] on select "OK KO" at bounding box center [487, 248] width 98 height 23
click at [438, 237] on select "OK KO" at bounding box center [487, 248] width 98 height 23
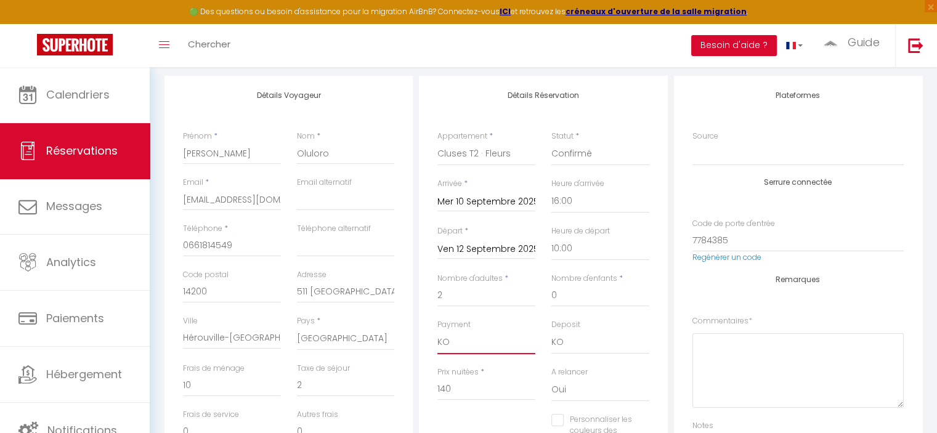
scroll to position [0, 0]
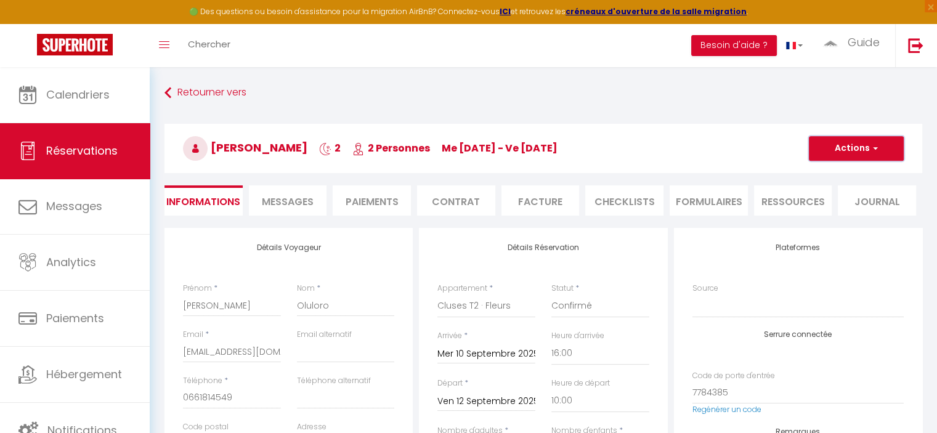
click at [860, 147] on button "Actions" at bounding box center [856, 148] width 95 height 25
click at [839, 172] on link "Enregistrer" at bounding box center [844, 176] width 97 height 16
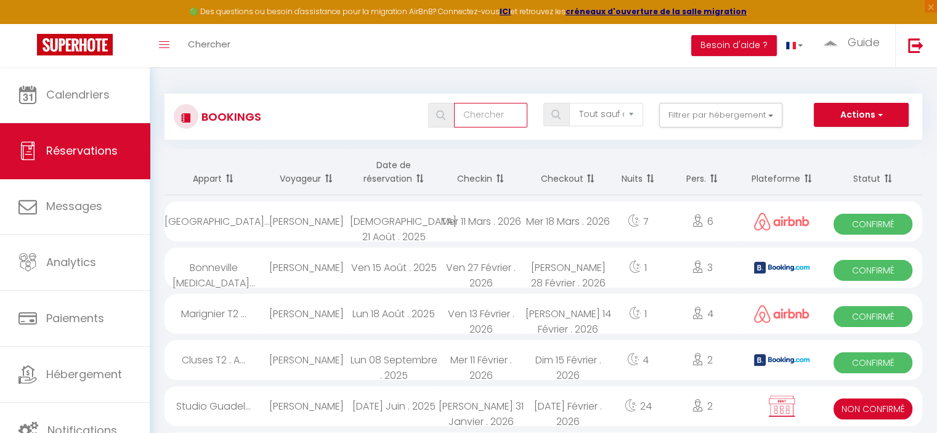
click at [493, 121] on input "text" at bounding box center [490, 115] width 73 height 25
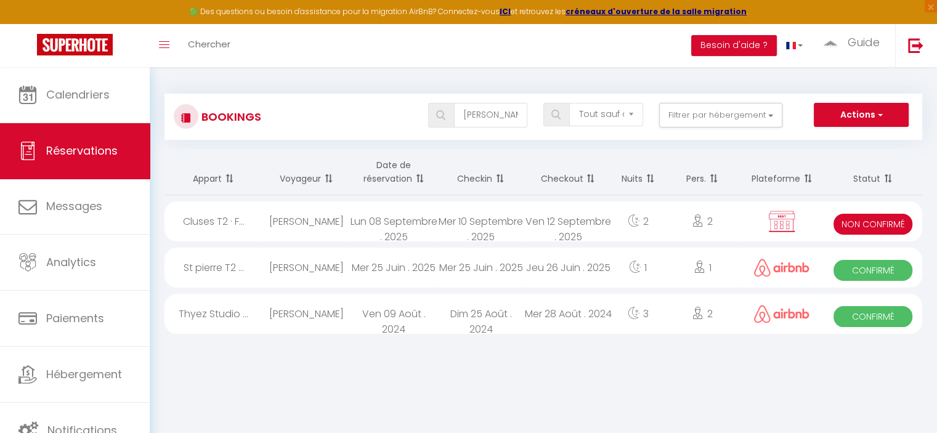
click at [491, 228] on div "Mer 10 Septembre . 2025" at bounding box center [481, 222] width 87 height 40
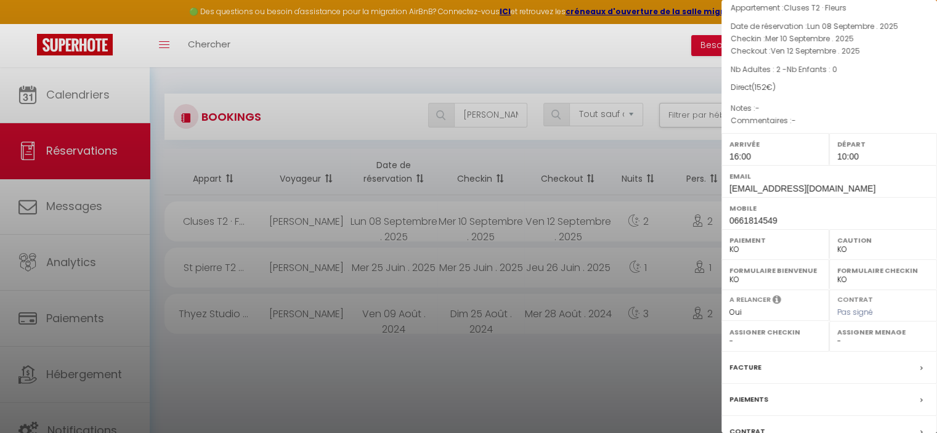
scroll to position [158, 0]
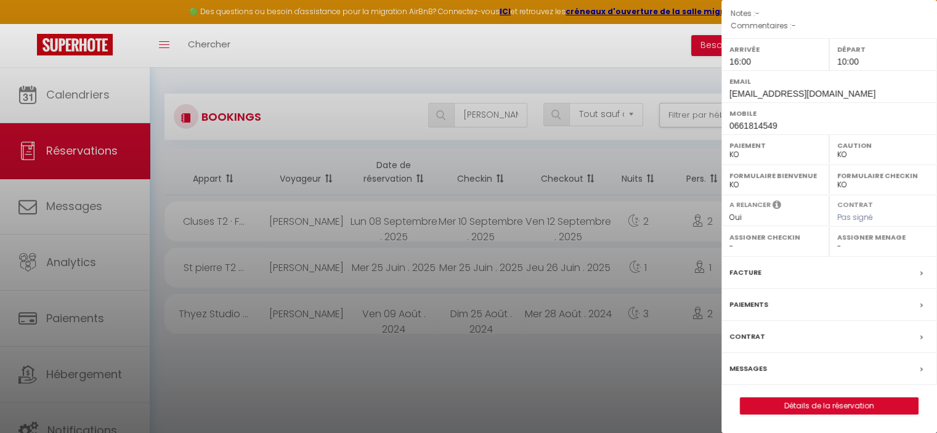
click at [839, 275] on div "Facture" at bounding box center [830, 273] width 216 height 32
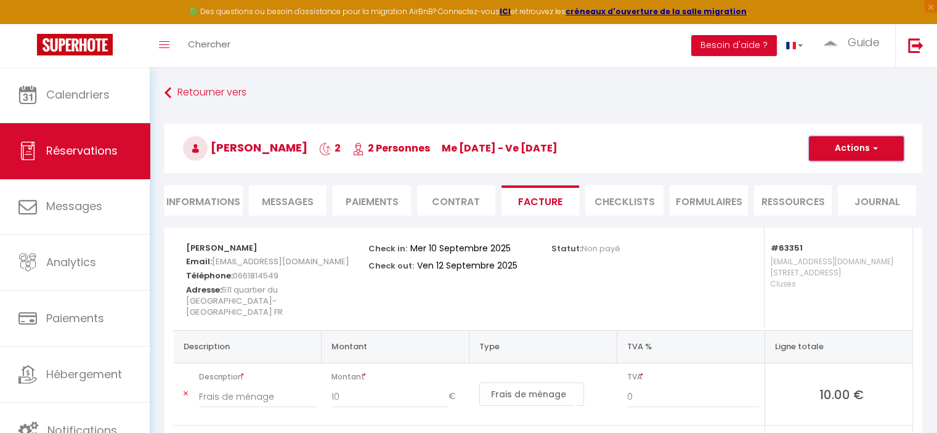
click at [837, 149] on button "Actions" at bounding box center [856, 148] width 95 height 25
click at [855, 192] on link "Aperçu et éditer" at bounding box center [848, 192] width 104 height 16
click at [841, 146] on button "Actions" at bounding box center [856, 148] width 95 height 25
click at [724, 122] on div "Lola Béatrice Oluloro 2 2 Personnes me 10 Sep - ve 12 Sep Actions Enregistrer D…" at bounding box center [544, 146] width 774 height 66
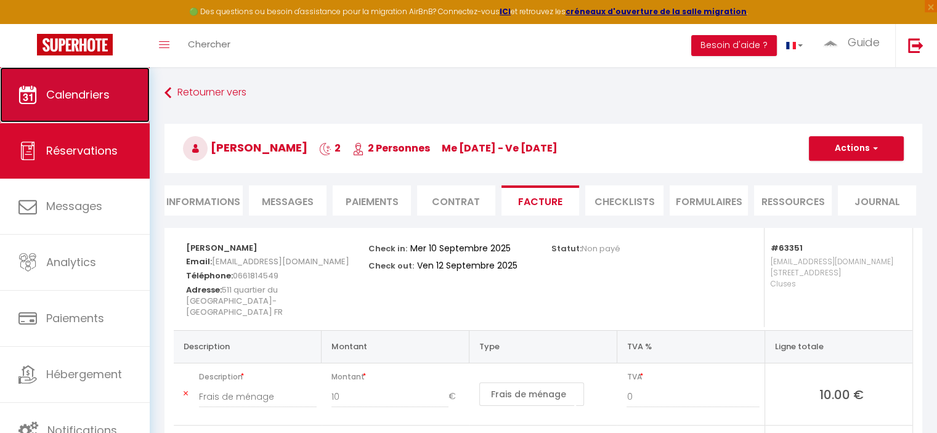
click at [92, 92] on span "Calendriers" at bounding box center [77, 94] width 63 height 15
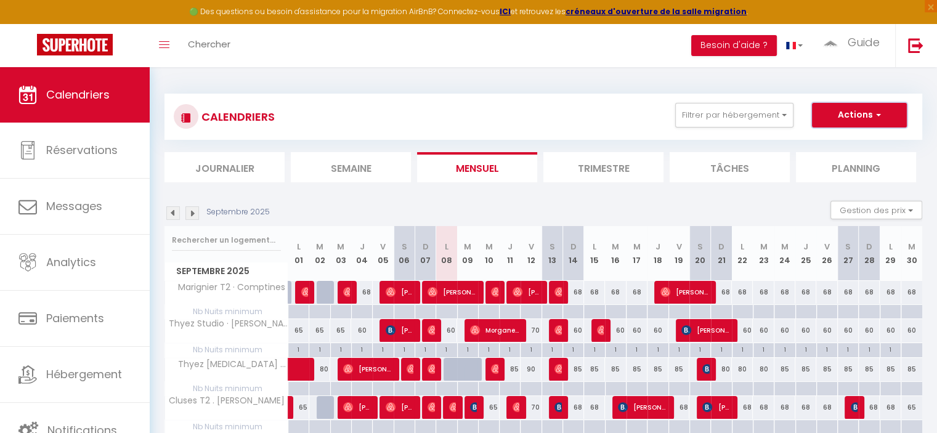
click at [849, 117] on button "Actions" at bounding box center [859, 115] width 95 height 25
click at [855, 145] on link "Nouvelle réservation" at bounding box center [846, 143] width 107 height 18
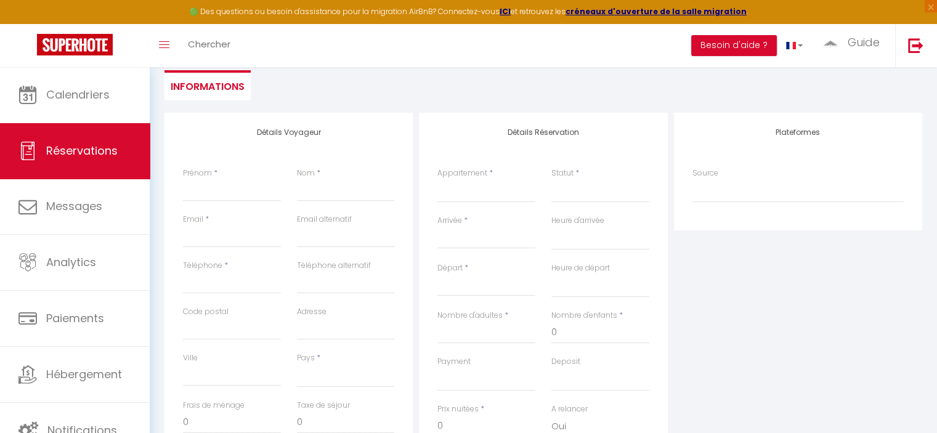
scroll to position [123, 0]
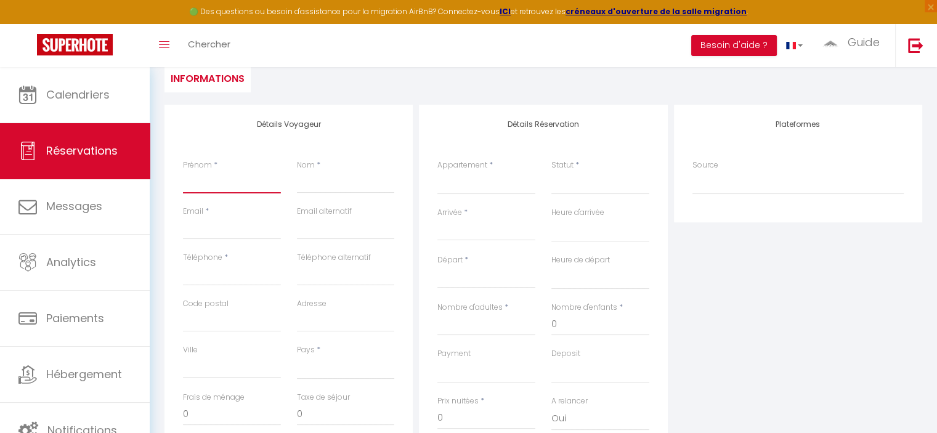
click at [227, 187] on input "Prénom" at bounding box center [232, 182] width 98 height 22
click at [340, 186] on input "Nom" at bounding box center [346, 182] width 98 height 22
click at [197, 322] on input "Code postal" at bounding box center [232, 321] width 98 height 22
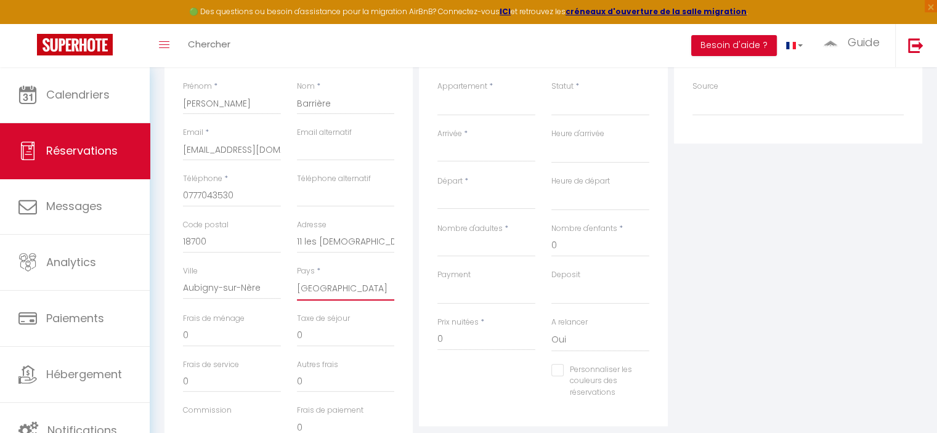
scroll to position [247, 0]
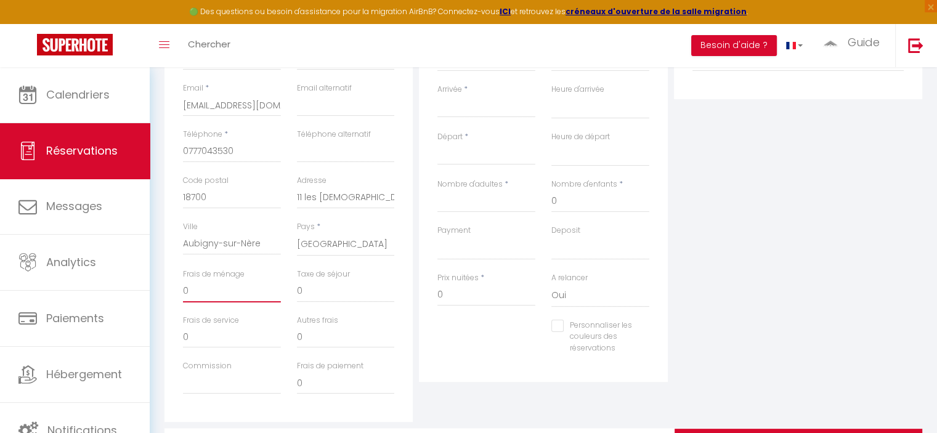
click at [244, 295] on input "0" at bounding box center [232, 291] width 98 height 22
drag, startPoint x: 211, startPoint y: 295, endPoint x: 152, endPoint y: 284, distance: 60.7
click at [152, 284] on div "Retourner vers David Barrière Actions Enregistrer Actions Enregistrer Aperçu et…" at bounding box center [544, 165] width 788 height 688
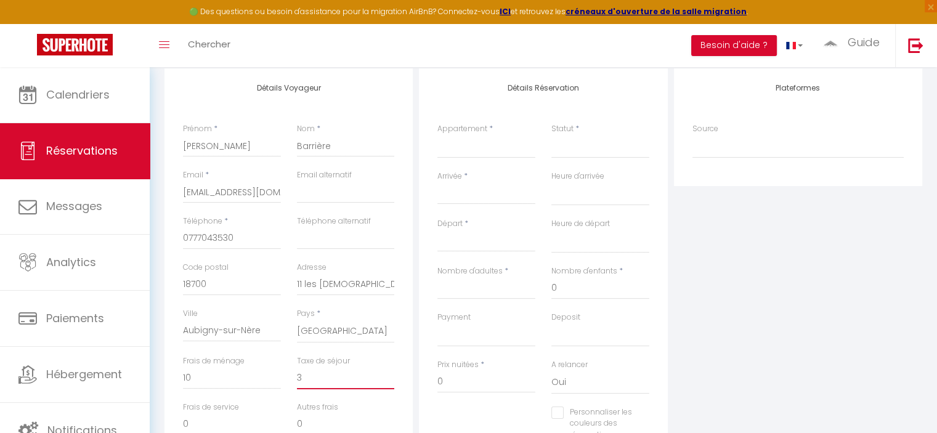
scroll to position [123, 0]
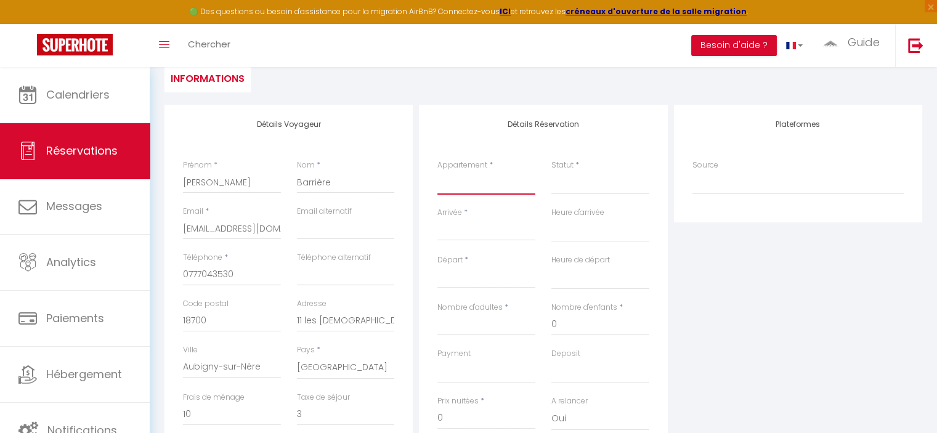
click at [471, 186] on select "Marignier T2 · Comptines Thyez Studio · Louis Coppel Thyez Loft T2 · Cotteau Th…" at bounding box center [487, 182] width 98 height 23
click at [438, 171] on select "Marignier T2 · Comptines Thyez Studio · Louis Coppel Thyez Loft T2 · Cotteau Th…" at bounding box center [487, 182] width 98 height 23
click at [587, 187] on select "Confirmé Non Confirmé Annulé Annulé par le voyageur No Show Request" at bounding box center [601, 182] width 98 height 23
click at [572, 191] on select "Confirmé Non Confirmé Annulé Annulé par le voyageur No Show Request" at bounding box center [601, 182] width 98 height 23
click at [572, 189] on select "Confirmé Non Confirmé Annulé Annulé par le voyageur No Show Request" at bounding box center [601, 182] width 98 height 23
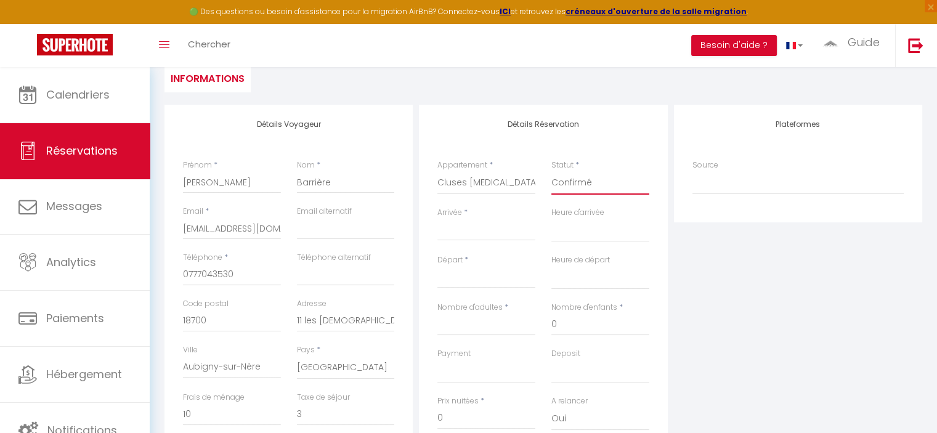
click at [552, 171] on select "Confirmé Non Confirmé Annulé Annulé par le voyageur No Show Request" at bounding box center [601, 182] width 98 height 23
click at [483, 234] on input "Arrivée" at bounding box center [487, 231] width 98 height 16
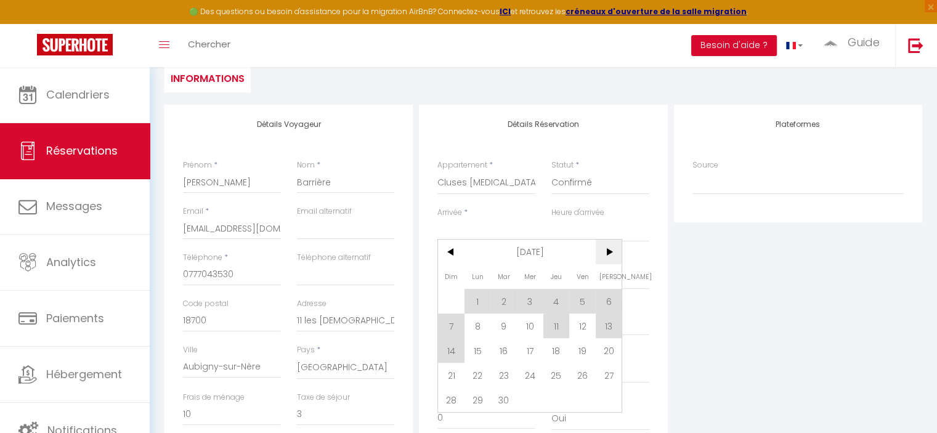
click at [607, 256] on span ">" at bounding box center [609, 252] width 26 height 25
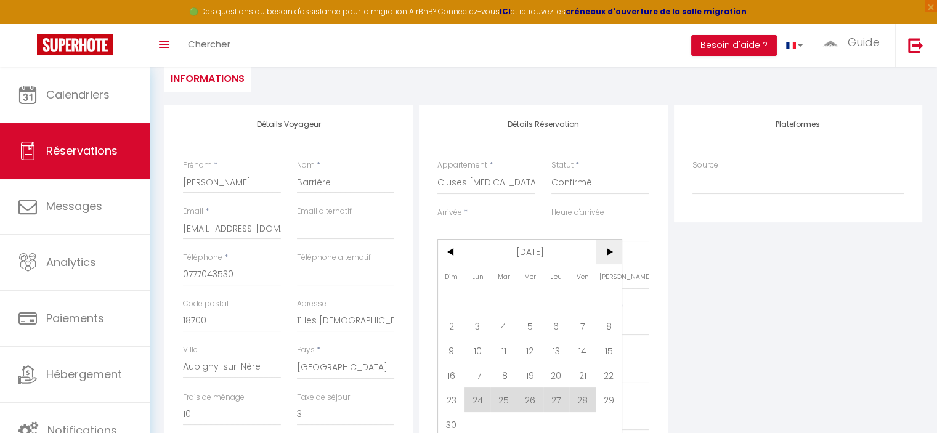
click at [607, 256] on span ">" at bounding box center [609, 252] width 26 height 25
click at [459, 253] on span "<" at bounding box center [451, 252] width 26 height 25
click at [578, 325] on span "7" at bounding box center [582, 326] width 26 height 25
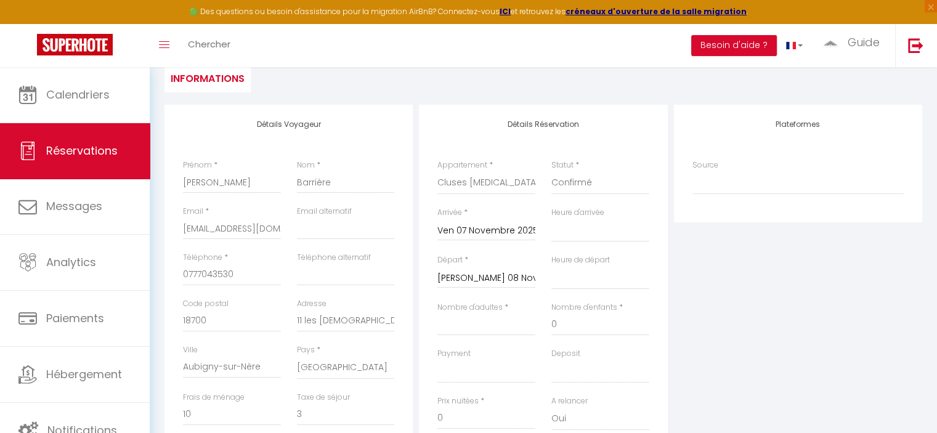
click at [465, 277] on input "Sam 08 Novembre 2025" at bounding box center [487, 279] width 98 height 16
click at [500, 395] on span "11" at bounding box center [504, 397] width 26 height 25
click at [587, 233] on select "00:00 00:30 01:00 01:30 02:00 02:30 03:00 03:30 04:00 04:30 05:00 05:30 06:00 0…" at bounding box center [601, 230] width 98 height 23
click at [552, 219] on select "00:00 00:30 01:00 01:30 02:00 02:30 03:00 03:30 04:00 04:30 05:00 05:30 06:00 0…" at bounding box center [601, 230] width 98 height 23
click at [575, 280] on select "00:00 00:30 01:00 01:30 02:00 02:30 03:00 03:30 04:00 04:30 05:00 05:30 06:00 0…" at bounding box center [601, 277] width 98 height 23
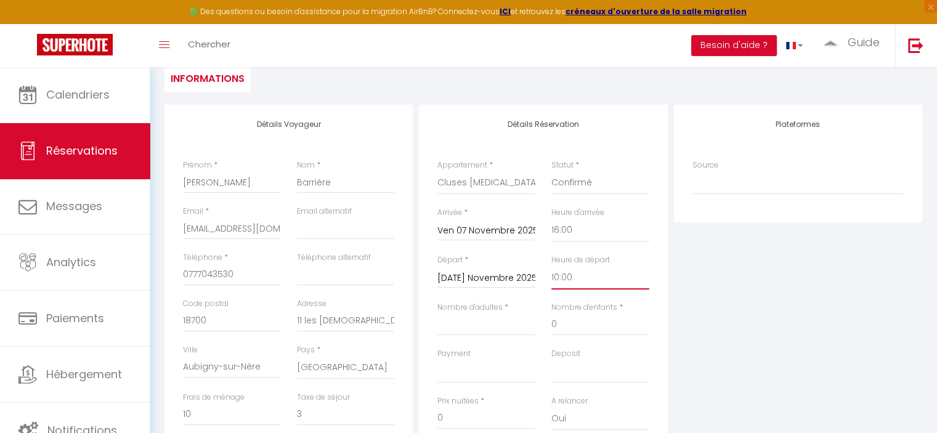
click at [552, 266] on select "00:00 00:30 01:00 01:30 02:00 02:30 03:00 03:30 04:00 04:30 05:00 05:30 06:00 0…" at bounding box center [601, 277] width 98 height 23
click at [477, 325] on input "Nombre d'adultes" at bounding box center [487, 325] width 98 height 22
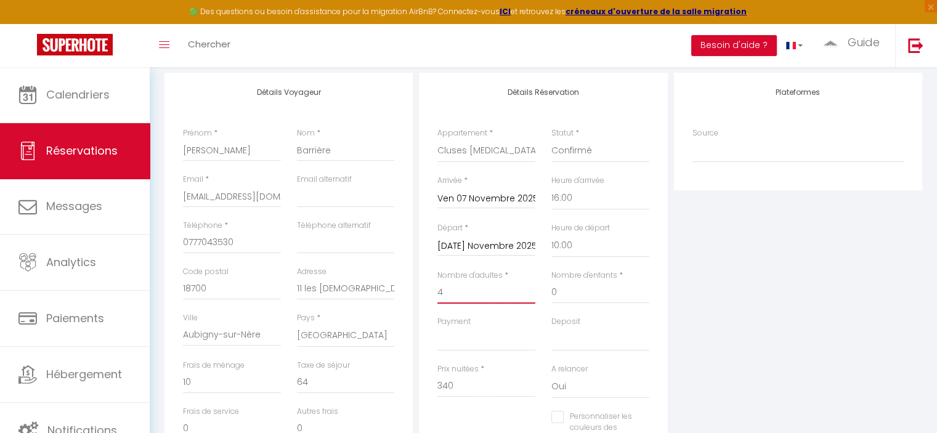
scroll to position [185, 0]
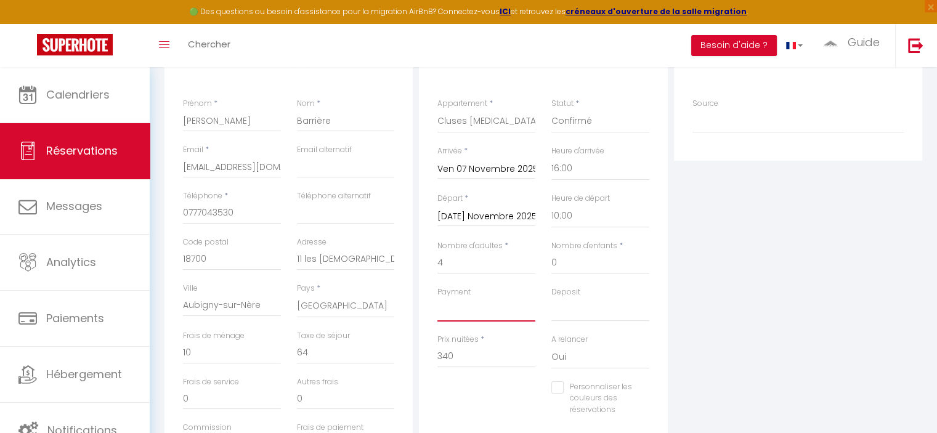
click at [469, 317] on select "OK KO" at bounding box center [487, 309] width 98 height 23
click at [438, 298] on select "OK KO" at bounding box center [487, 309] width 98 height 23
click at [574, 306] on select "OK KO" at bounding box center [601, 309] width 98 height 23
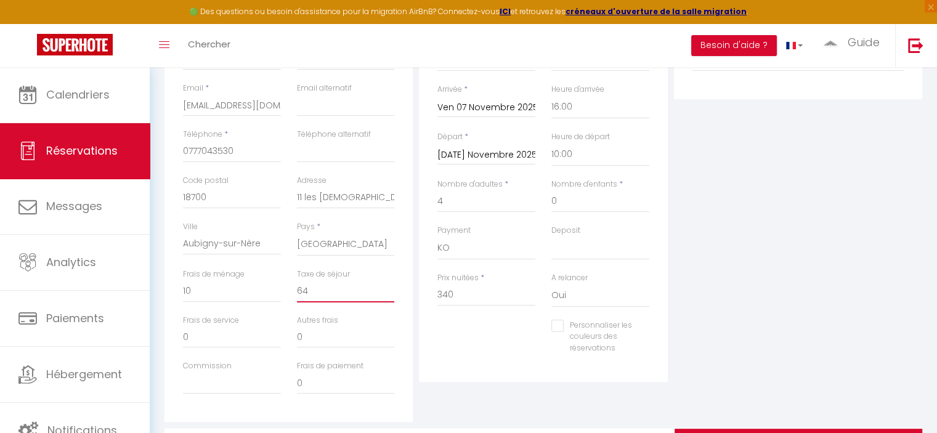
drag, startPoint x: 338, startPoint y: 294, endPoint x: 272, endPoint y: 287, distance: 65.7
click at [272, 287] on div "Frais de ménage 10 Taxe de séjour 64" at bounding box center [289, 292] width 228 height 46
click at [463, 288] on input "340" at bounding box center [487, 295] width 98 height 22
click at [584, 259] on select "OK KO" at bounding box center [601, 248] width 98 height 23
click at [552, 237] on select "OK KO" at bounding box center [601, 248] width 98 height 23
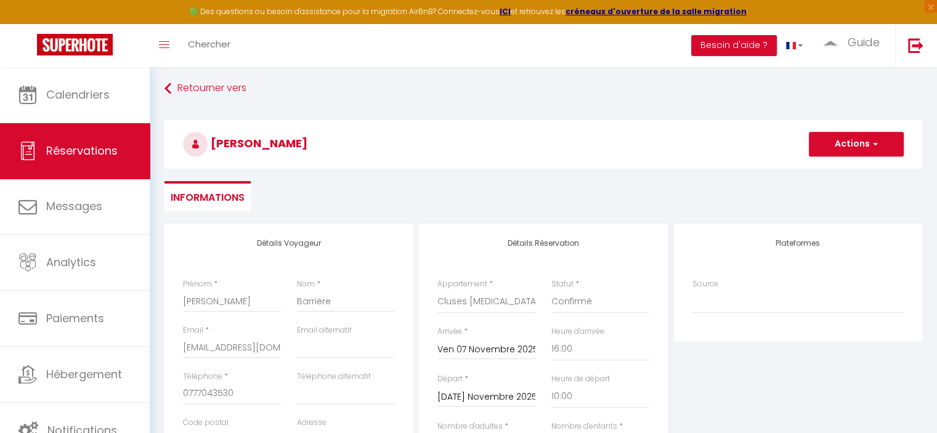
scroll to position [0, 0]
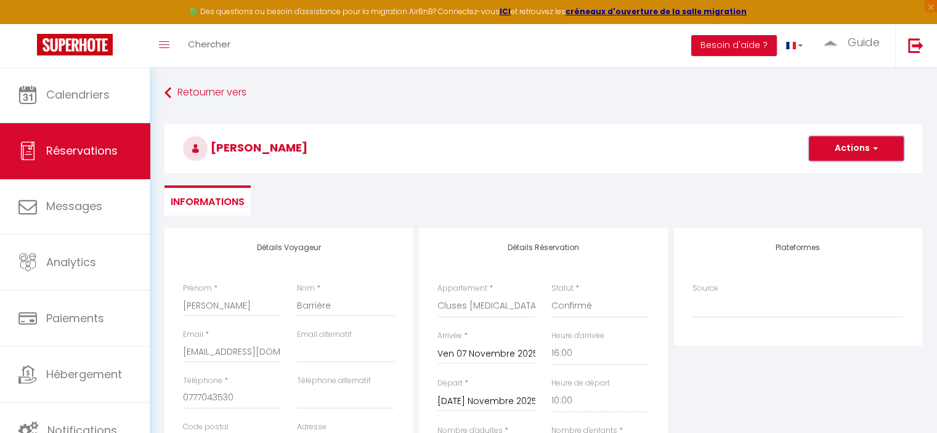
click at [848, 148] on button "Actions" at bounding box center [856, 148] width 95 height 25
click at [828, 177] on link "Enregistrer" at bounding box center [844, 176] width 97 height 16
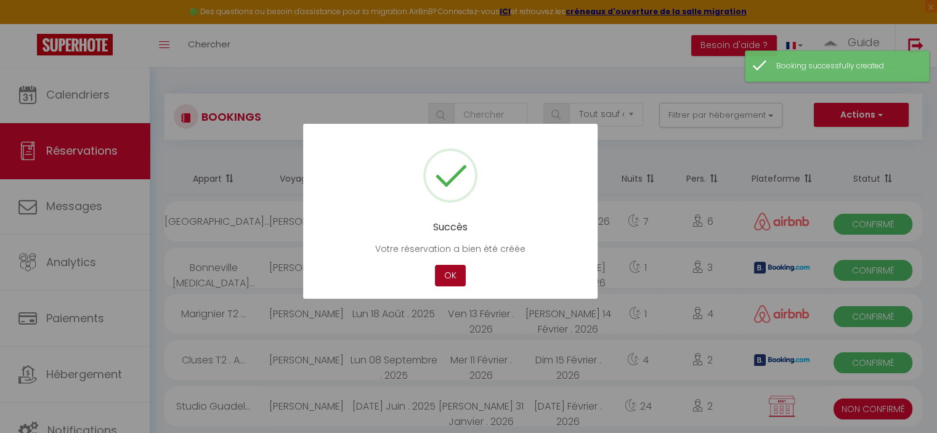
click at [450, 273] on button "OK" at bounding box center [450, 276] width 31 height 22
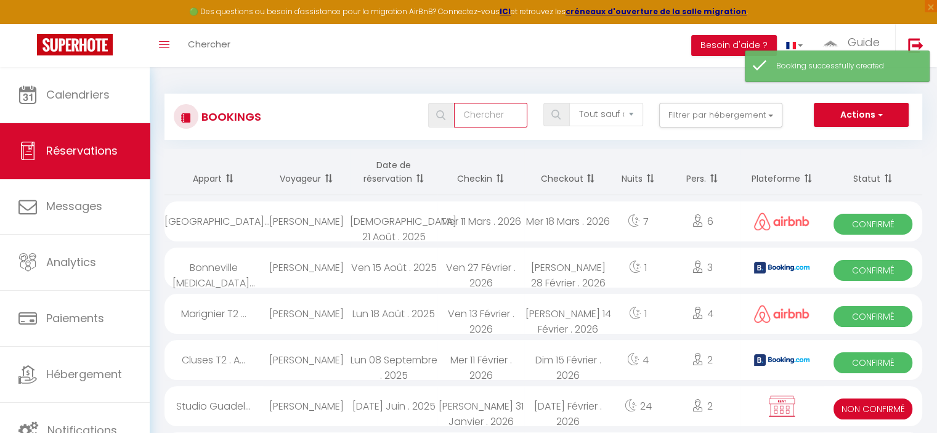
click at [483, 117] on input "text" at bounding box center [490, 115] width 73 height 25
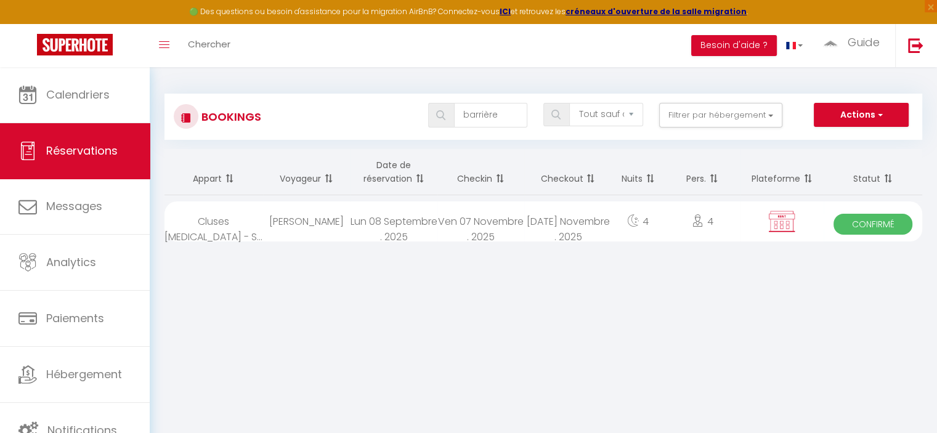
click at [525, 223] on div "Mar 11 Novembre . 2025" at bounding box center [567, 222] width 87 height 40
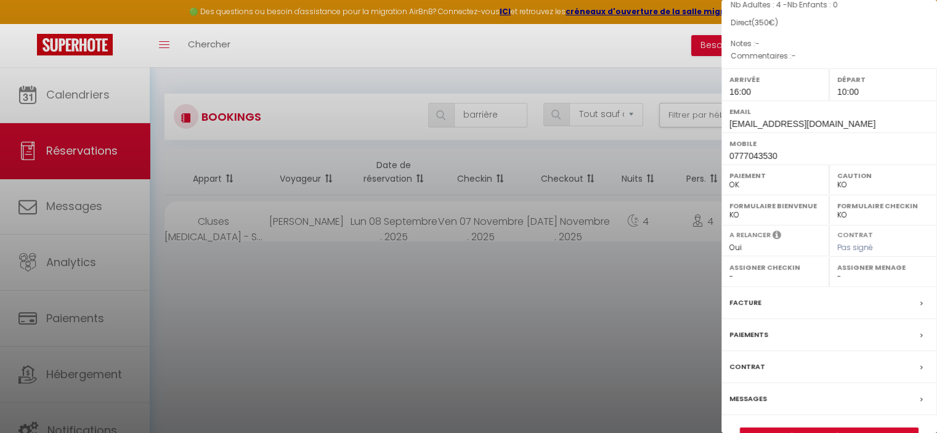
scroll to position [139, 0]
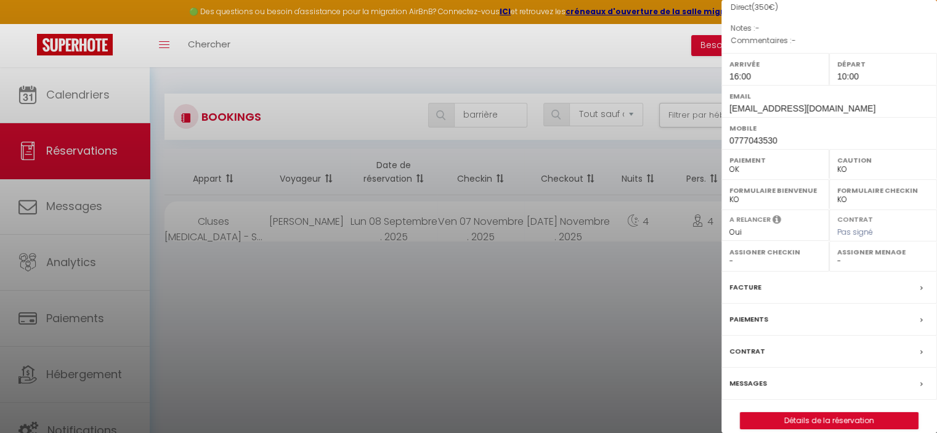
click at [921, 281] on span at bounding box center [925, 287] width 9 height 13
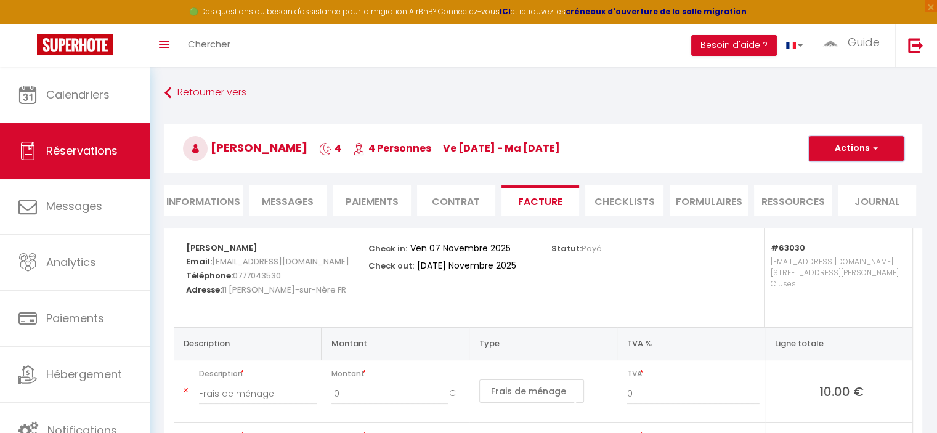
click at [875, 150] on span "button" at bounding box center [873, 148] width 7 height 11
click at [842, 189] on link "Aperçu et éditer" at bounding box center [848, 192] width 104 height 16
click at [234, 202] on li "Informations" at bounding box center [204, 200] width 78 height 30
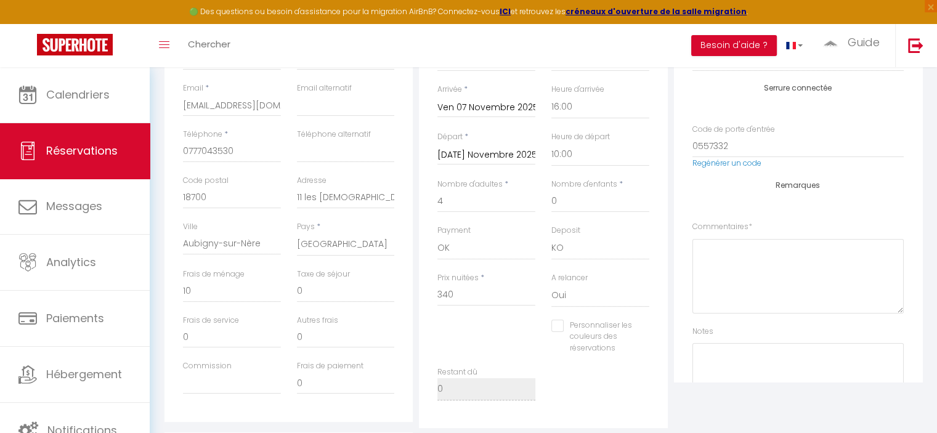
scroll to position [308, 0]
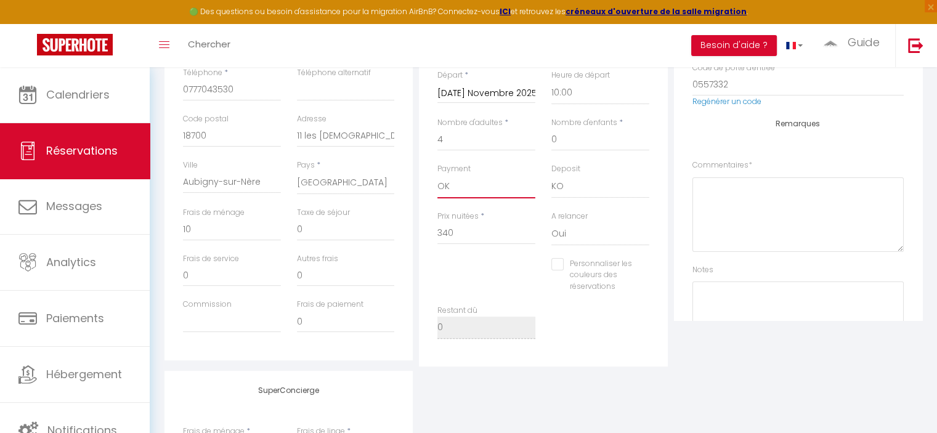
click at [492, 192] on select "OK KO" at bounding box center [487, 186] width 98 height 23
click at [438, 175] on select "OK KO" at bounding box center [487, 186] width 98 height 23
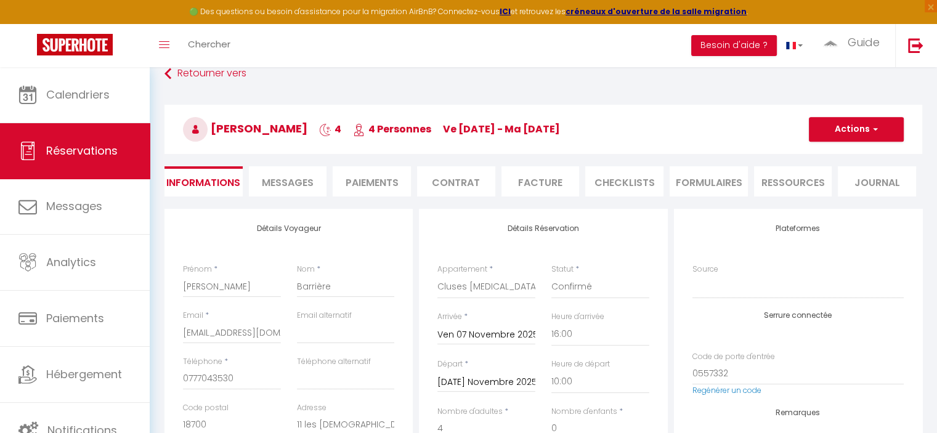
scroll to position [0, 0]
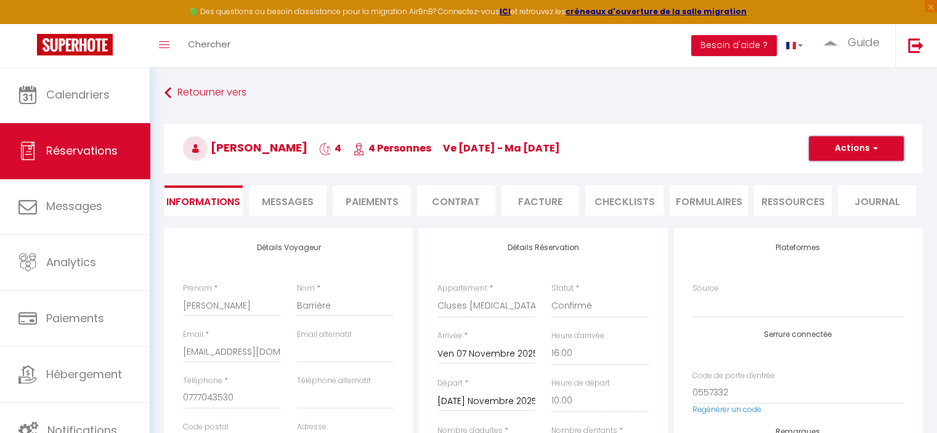
click at [863, 148] on button "Actions" at bounding box center [856, 148] width 95 height 25
click at [828, 173] on link "Enregistrer" at bounding box center [844, 176] width 97 height 16
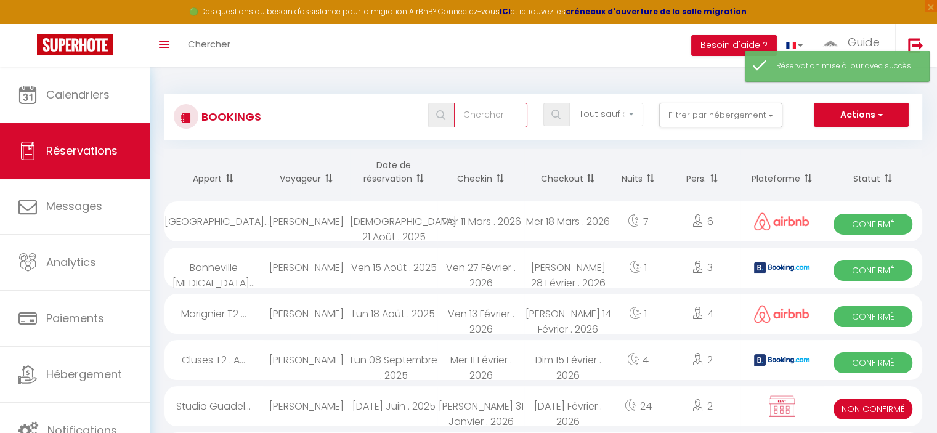
click at [499, 113] on input "text" at bounding box center [490, 115] width 73 height 25
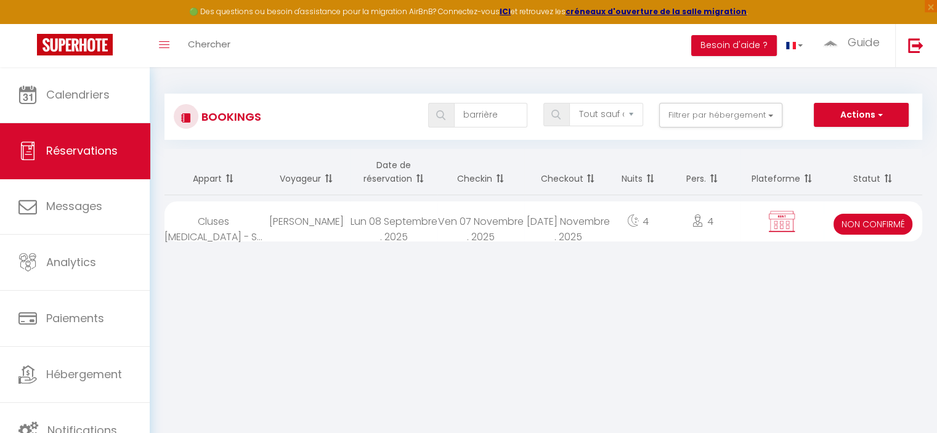
click at [466, 228] on div "Ven 07 Novembre . 2025" at bounding box center [481, 222] width 87 height 40
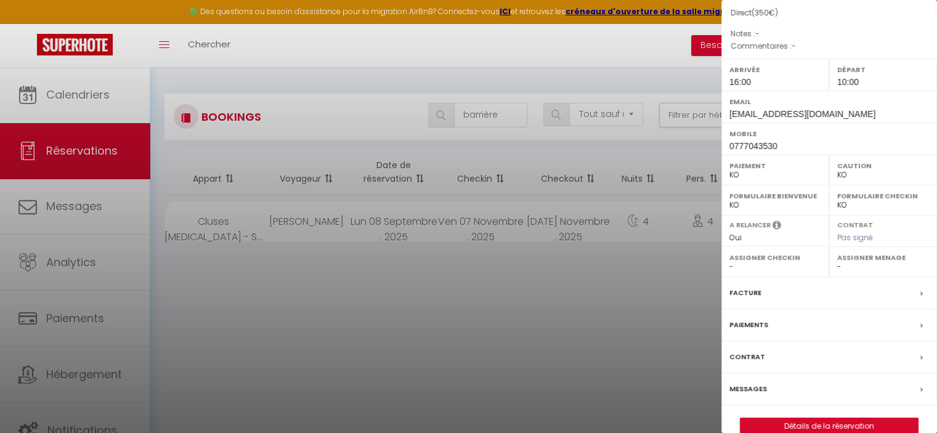
scroll to position [139, 0]
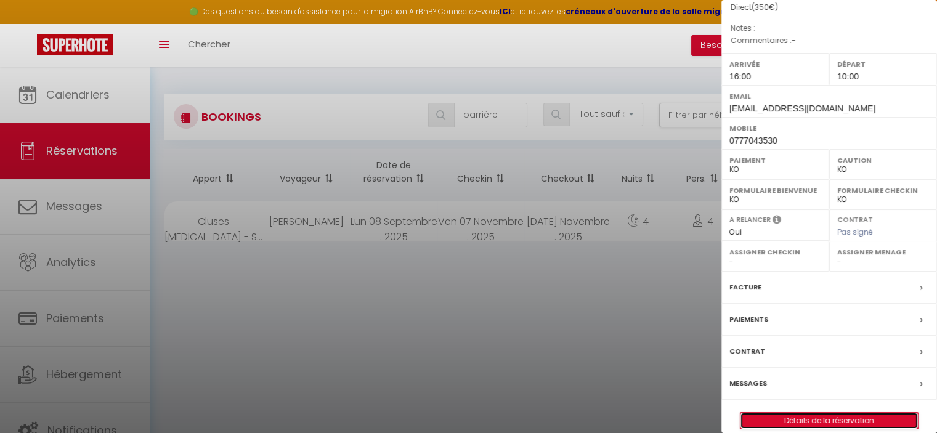
click at [839, 413] on link "Détails de la réservation" at bounding box center [829, 421] width 177 height 16
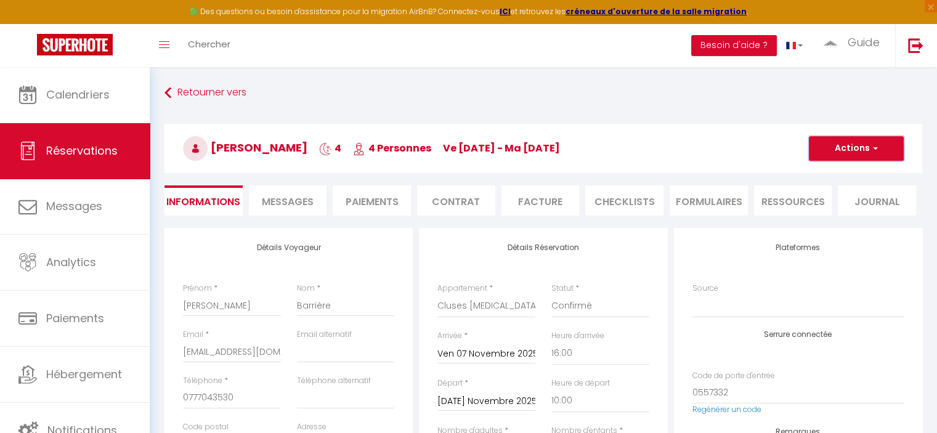
click at [847, 147] on button "Actions" at bounding box center [856, 148] width 95 height 25
click at [743, 142] on h3 "David Barrière 4 4 Personnes ve 07 Nov - ma 11 Nov" at bounding box center [544, 148] width 758 height 49
click at [550, 205] on li "Facture" at bounding box center [541, 200] width 78 height 30
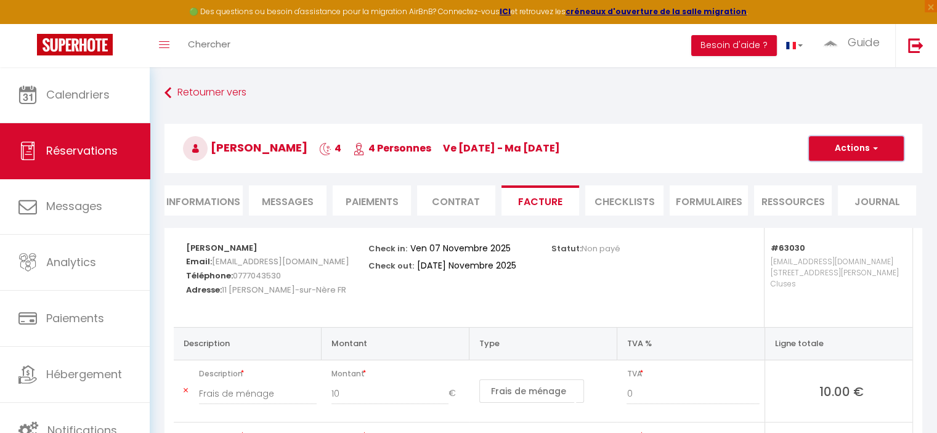
click at [868, 150] on button "Actions" at bounding box center [856, 148] width 95 height 25
click at [849, 187] on link "Aperçu et éditer" at bounding box center [848, 192] width 104 height 16
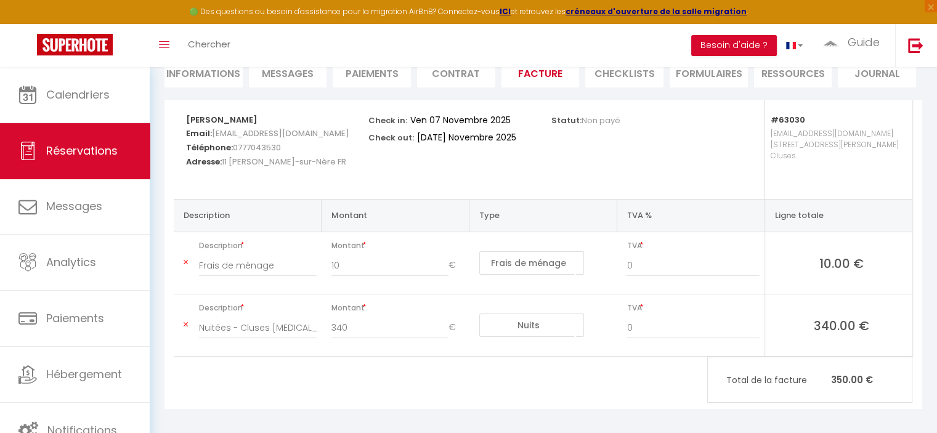
scroll to position [134, 0]
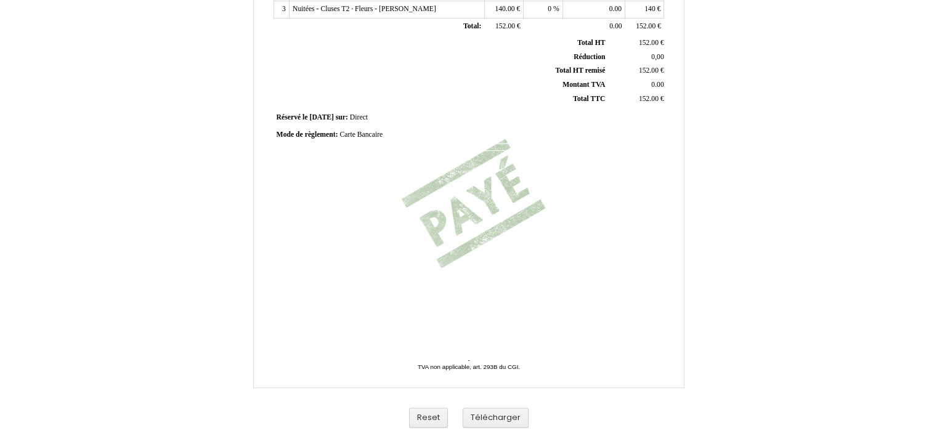
scroll to position [310, 0]
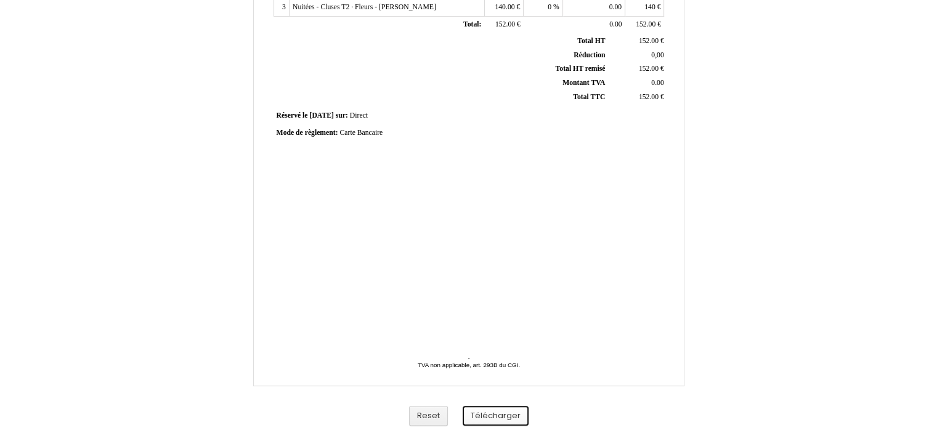
click at [486, 414] on button "Télécharger" at bounding box center [496, 416] width 66 height 20
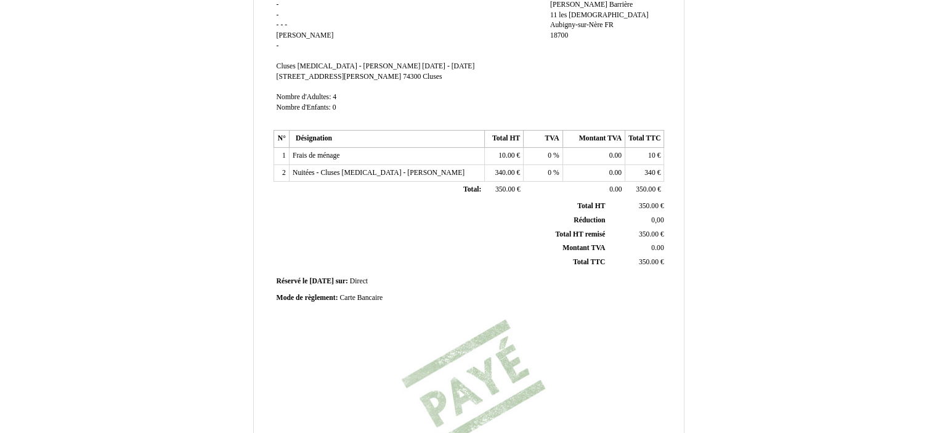
scroll to position [62, 0]
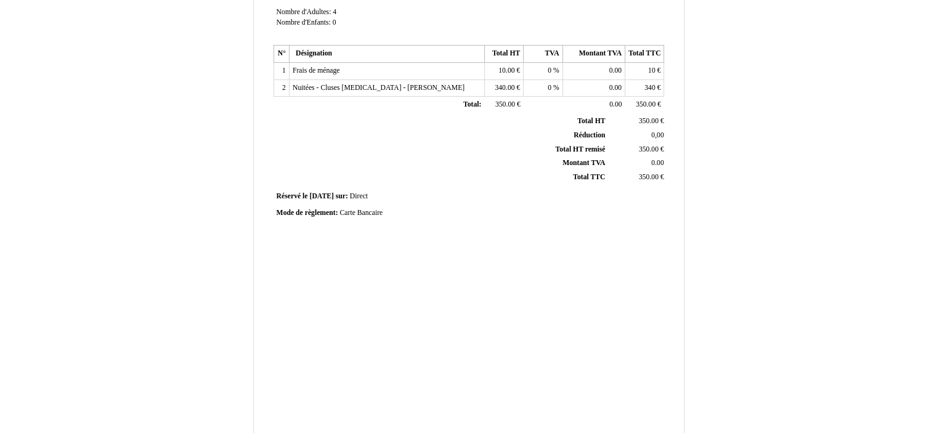
scroll to position [310, 0]
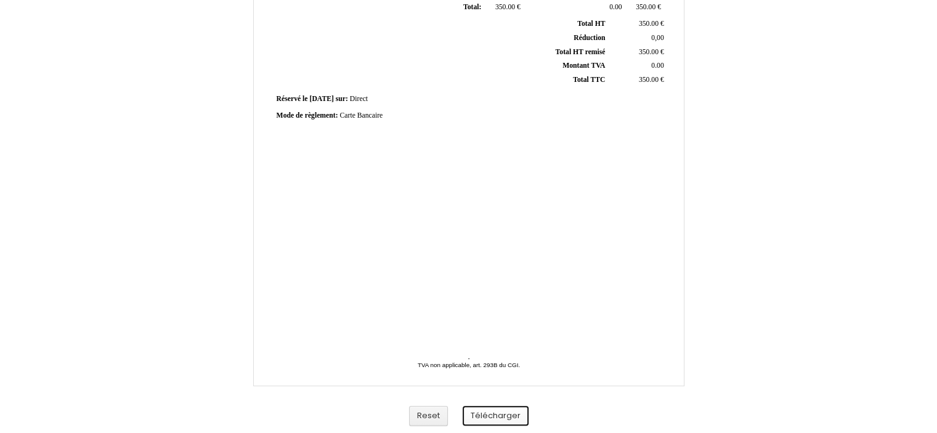
click at [484, 415] on button "Télécharger" at bounding box center [496, 416] width 66 height 20
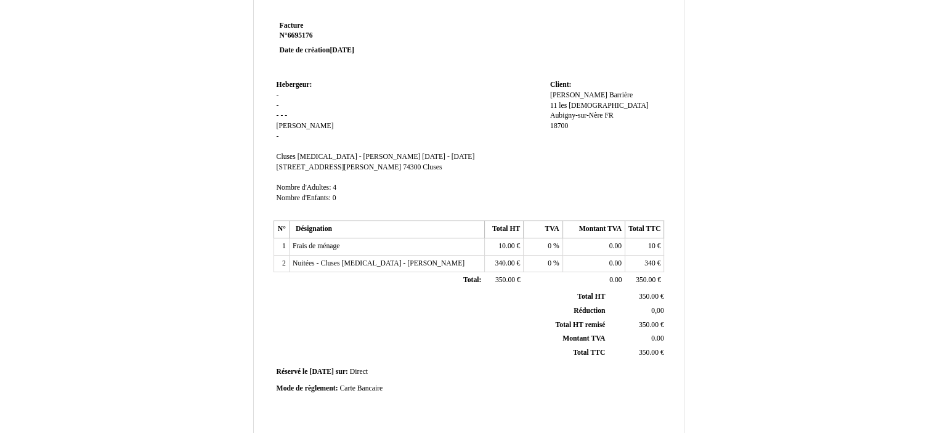
scroll to position [0, 0]
